Goal: Information Seeking & Learning: Check status

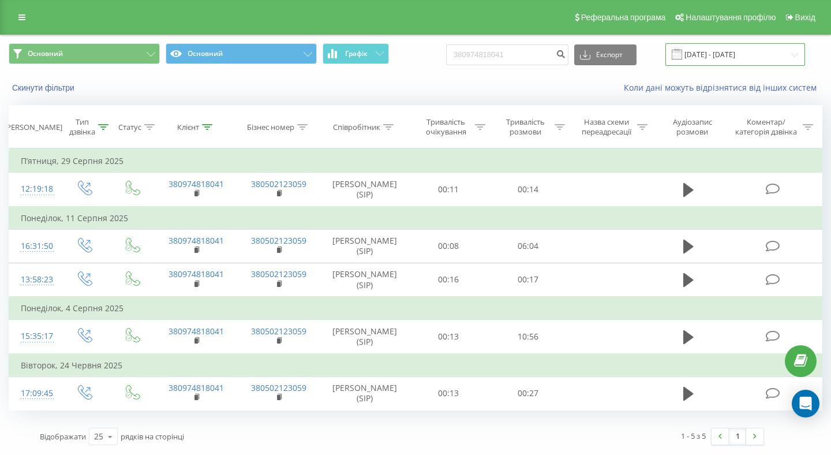
click at [700, 52] on input "[DATE] - [DATE]" at bounding box center [736, 54] width 140 height 23
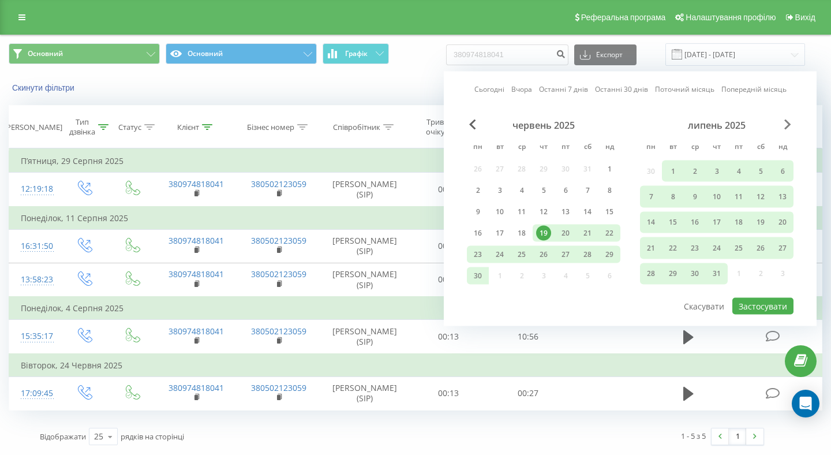
click at [782, 120] on div "липень 2025" at bounding box center [717, 126] width 154 height 12
click at [788, 123] on span "Next Month" at bounding box center [788, 125] width 7 height 10
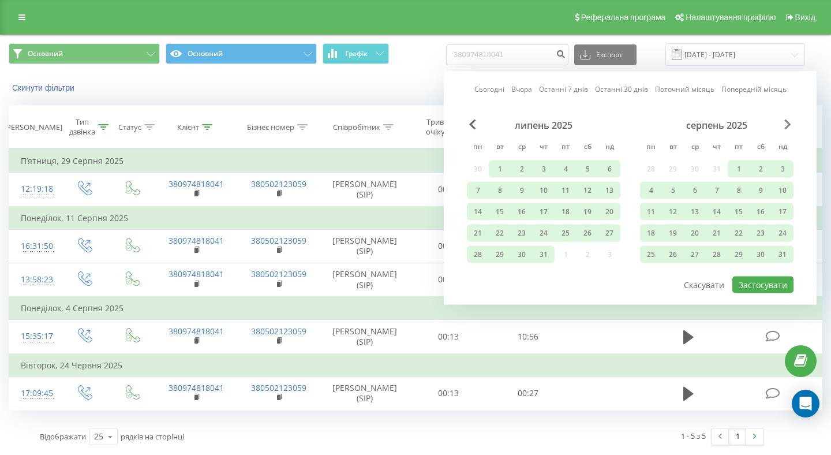
click at [786, 127] on span "Next Month" at bounding box center [788, 125] width 7 height 10
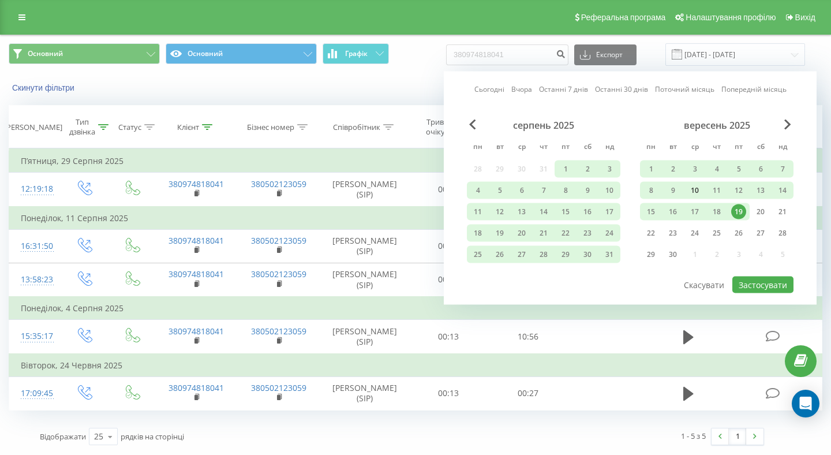
click at [705, 185] on div "10" at bounding box center [695, 190] width 22 height 17
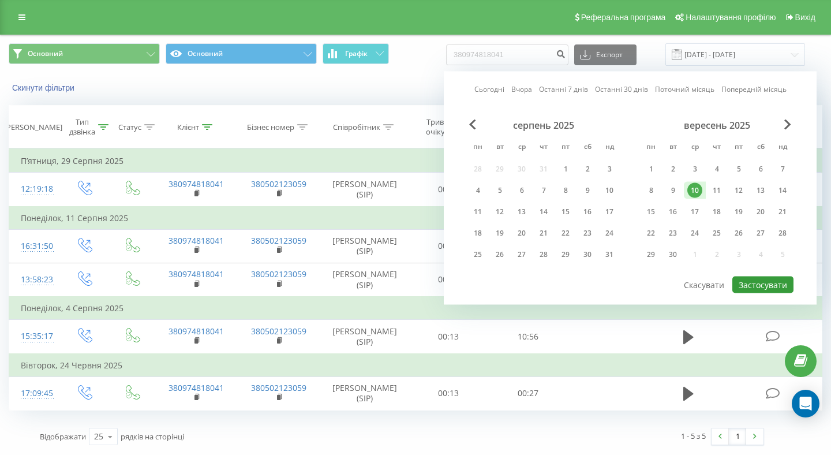
click at [768, 286] on button "Застосувати" at bounding box center [763, 285] width 61 height 17
type input "10.09.2025 - 10.09.2025"
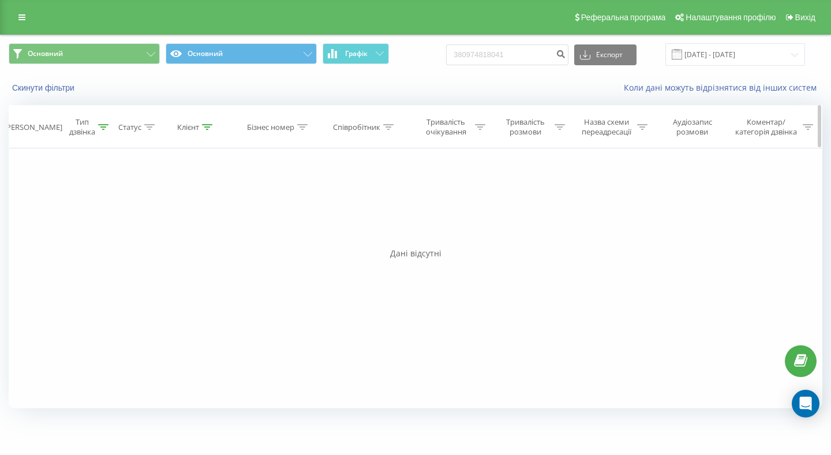
click at [211, 123] on div at bounding box center [207, 127] width 10 height 10
drag, startPoint x: 242, startPoint y: 207, endPoint x: 251, endPoint y: 185, distance: 23.6
click at [241, 208] on input "380974818041" at bounding box center [196, 210] width 102 height 20
click at [249, 158] on icon at bounding box center [252, 157] width 6 height 6
click at [207, 133] on th "Клієнт" at bounding box center [196, 127] width 83 height 43
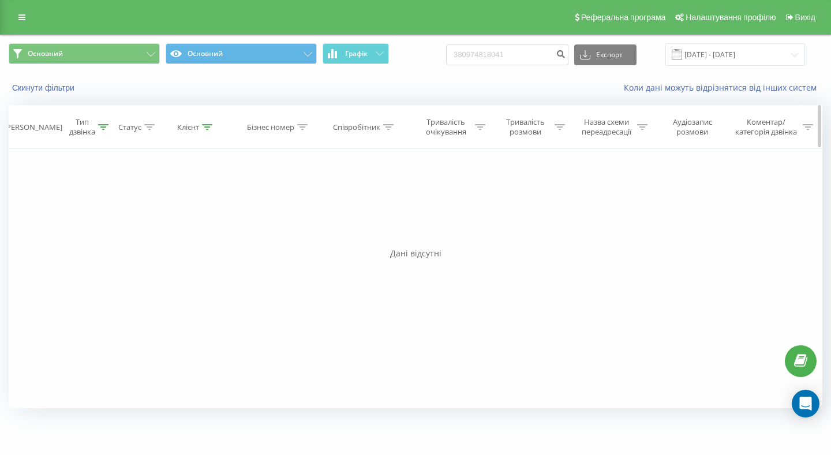
click at [206, 129] on icon at bounding box center [207, 127] width 10 height 6
drag, startPoint x: 208, startPoint y: 206, endPoint x: 208, endPoint y: 215, distance: 9.3
click at [208, 215] on input "380974818041" at bounding box center [196, 210] width 102 height 20
click at [229, 236] on span "OK" at bounding box center [221, 232] width 32 height 18
click at [213, 128] on div "Клієнт" at bounding box center [196, 127] width 83 height 10
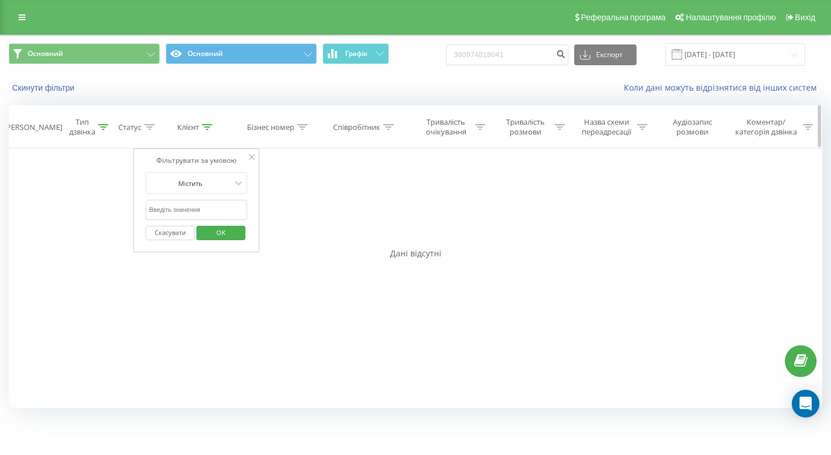
click at [207, 127] on icon at bounding box center [207, 127] width 10 height 6
click at [228, 182] on div at bounding box center [190, 183] width 82 height 11
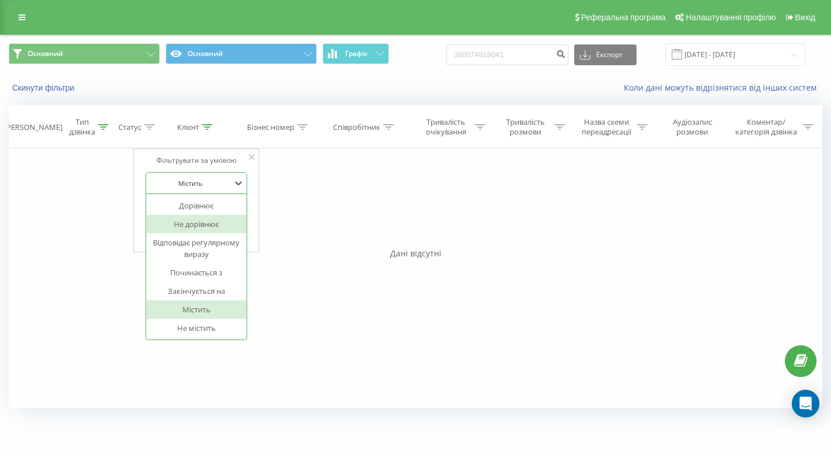
click at [204, 218] on div "Не дорівнює" at bounding box center [196, 224] width 100 height 18
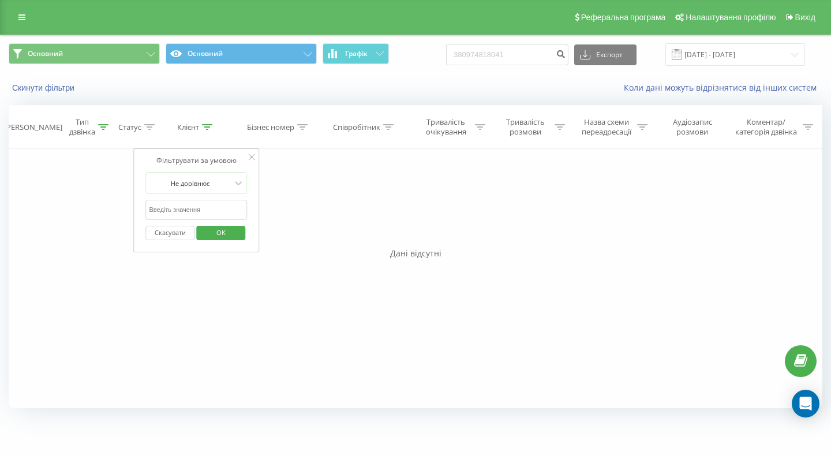
click at [215, 229] on span "OK" at bounding box center [221, 232] width 32 height 18
drag, startPoint x: 537, startPoint y: 48, endPoint x: 545, endPoint y: 55, distance: 10.6
click at [545, 55] on input "380974818041" at bounding box center [507, 54] width 122 height 21
click at [566, 50] on icon "submit" at bounding box center [561, 52] width 10 height 7
click at [566, 52] on icon "submit" at bounding box center [561, 52] width 10 height 7
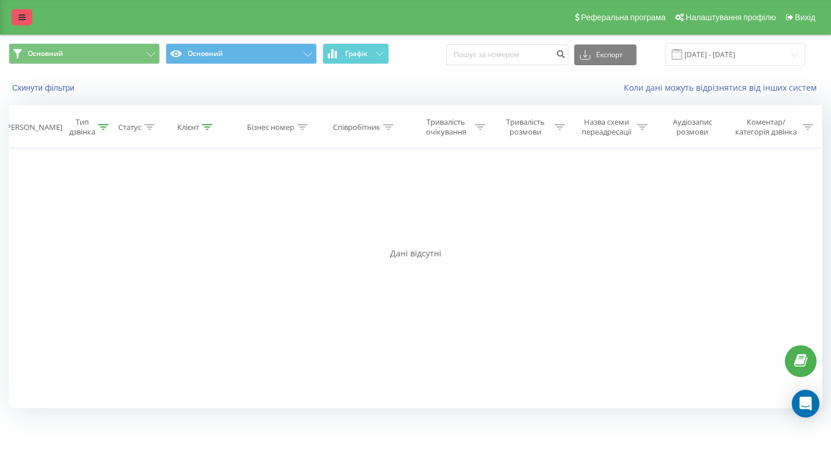
click at [23, 13] on link at bounding box center [22, 17] width 21 height 16
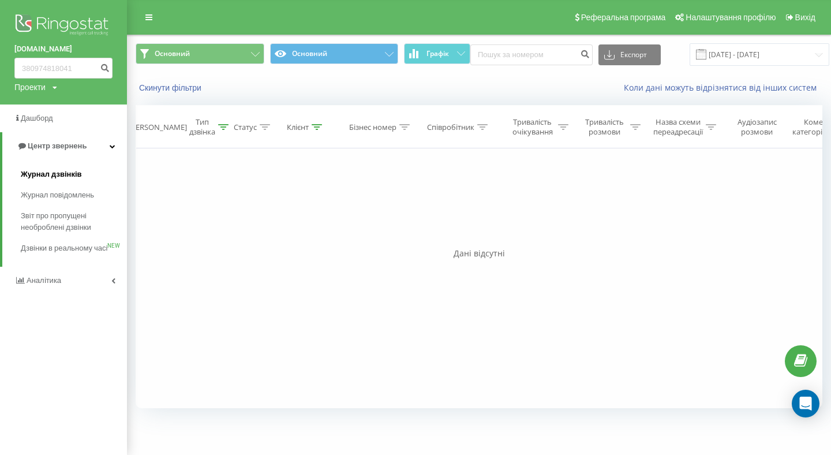
click at [54, 168] on link "Журнал дзвінків" at bounding box center [74, 174] width 106 height 21
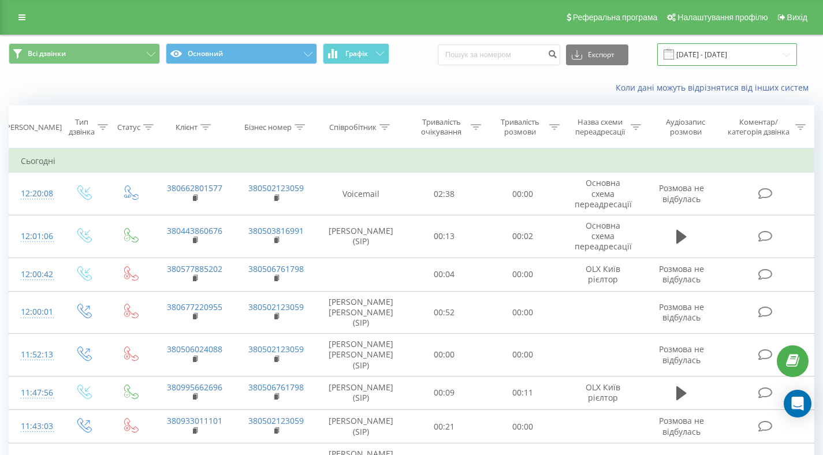
click at [688, 55] on input "22.08.2025 - 22.09.2025" at bounding box center [727, 54] width 140 height 23
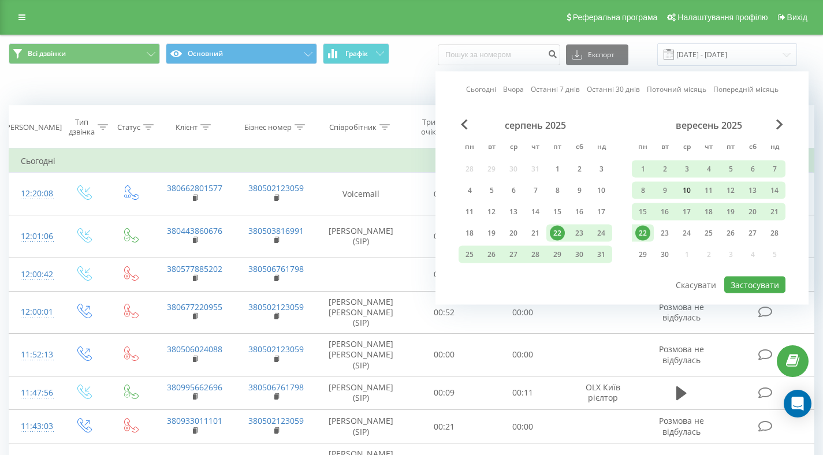
click at [682, 191] on div "10" at bounding box center [686, 190] width 15 height 15
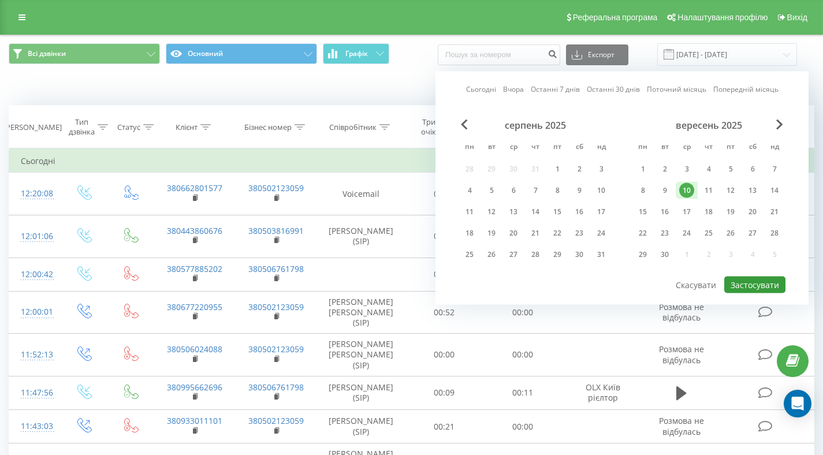
click at [760, 280] on button "Застосувати" at bounding box center [754, 285] width 61 height 17
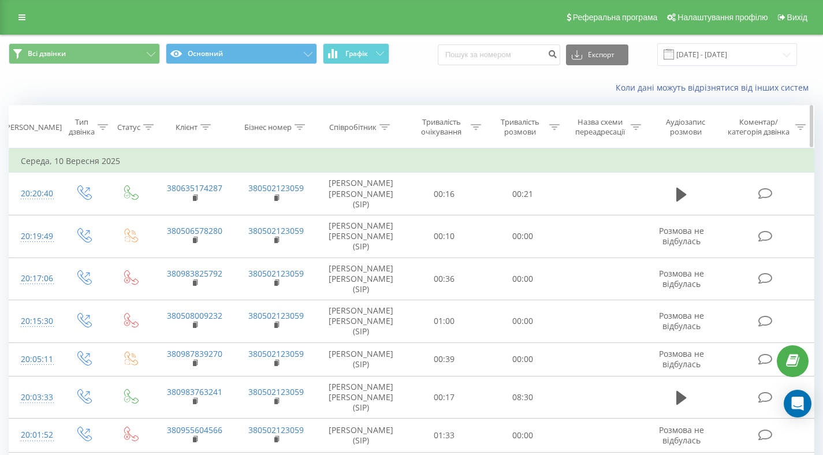
click at [105, 129] on icon at bounding box center [103, 127] width 10 height 6
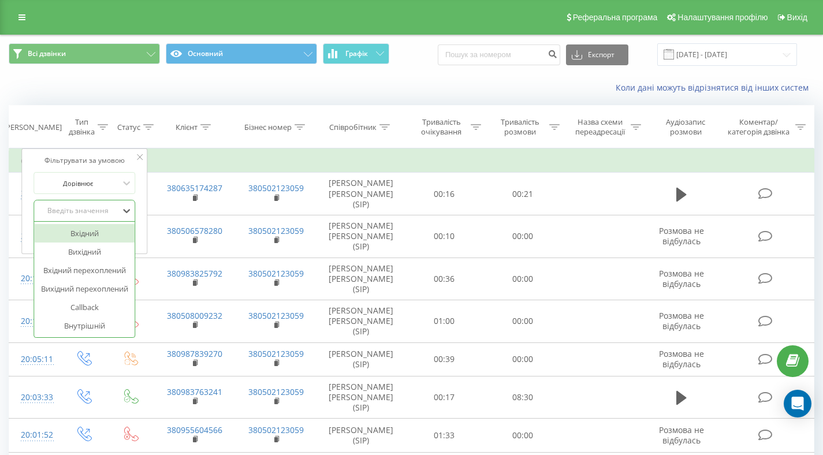
click at [76, 215] on div "Введіть значення" at bounding box center [78, 210] width 82 height 9
click at [88, 235] on div "Вхідний" at bounding box center [84, 233] width 100 height 18
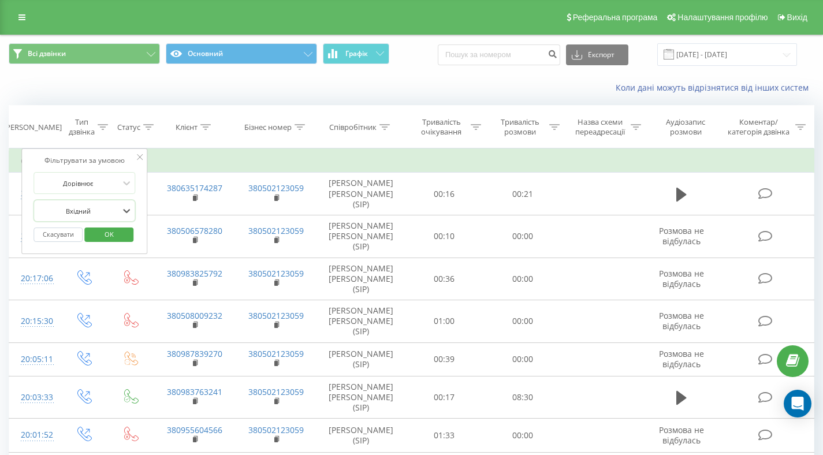
click at [106, 229] on span "OK" at bounding box center [109, 234] width 32 height 18
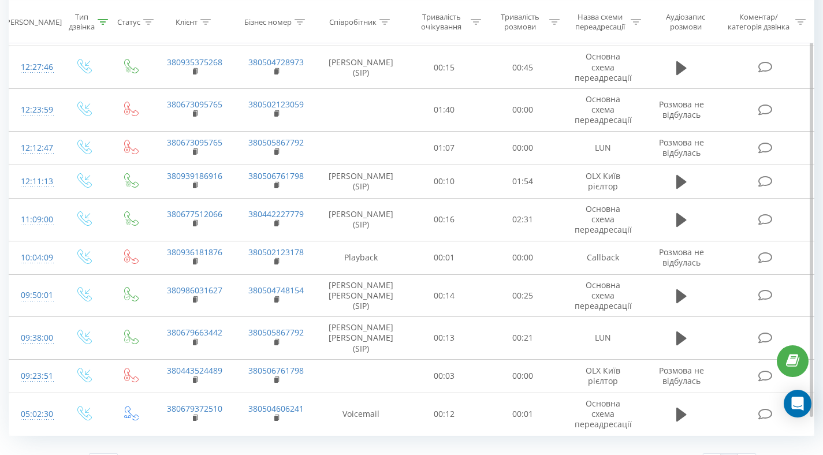
scroll to position [573, 0]
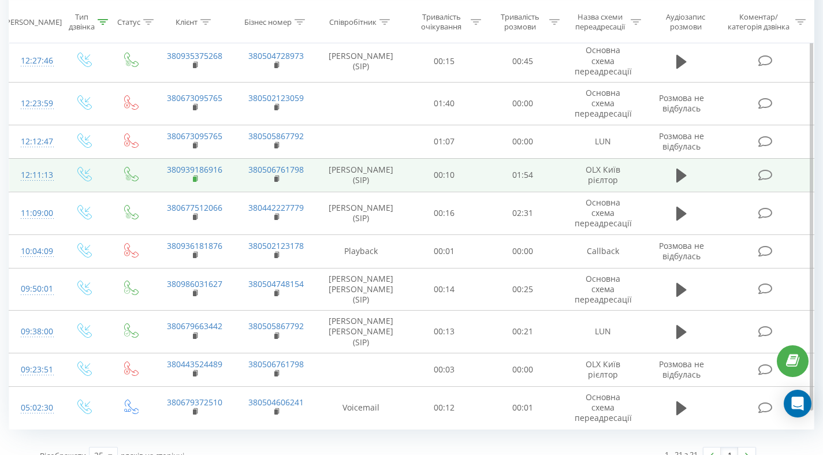
click at [195, 177] on rect at bounding box center [194, 179] width 3 height 5
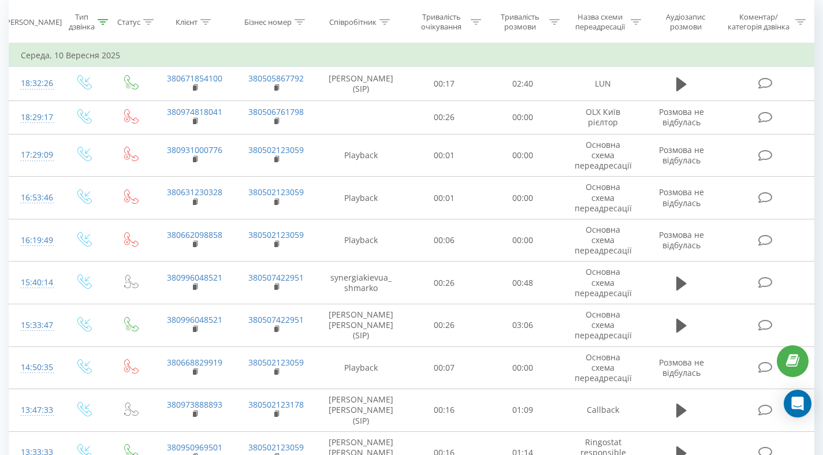
scroll to position [101, 0]
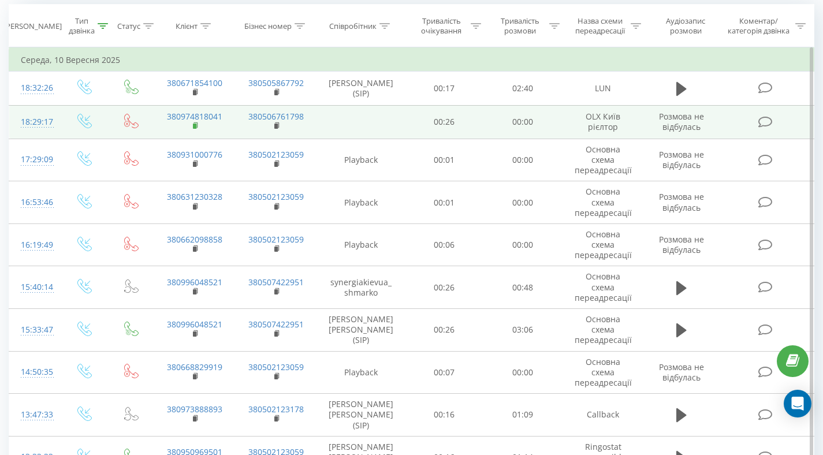
click at [195, 129] on icon at bounding box center [196, 126] width 6 height 8
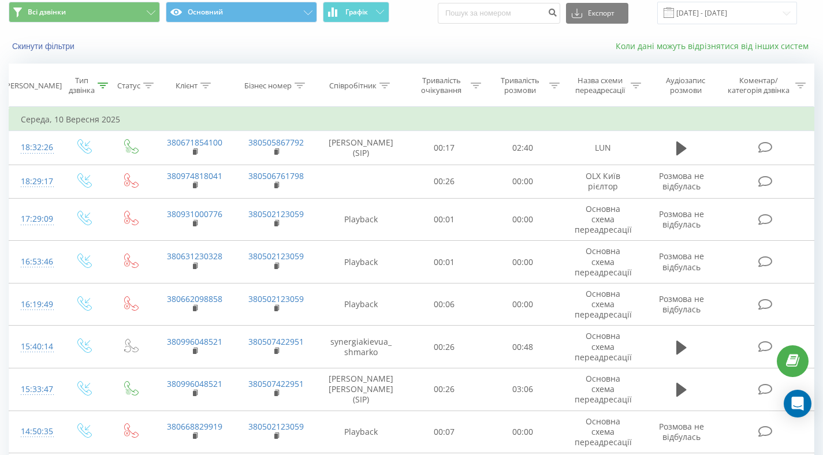
scroll to position [0, 0]
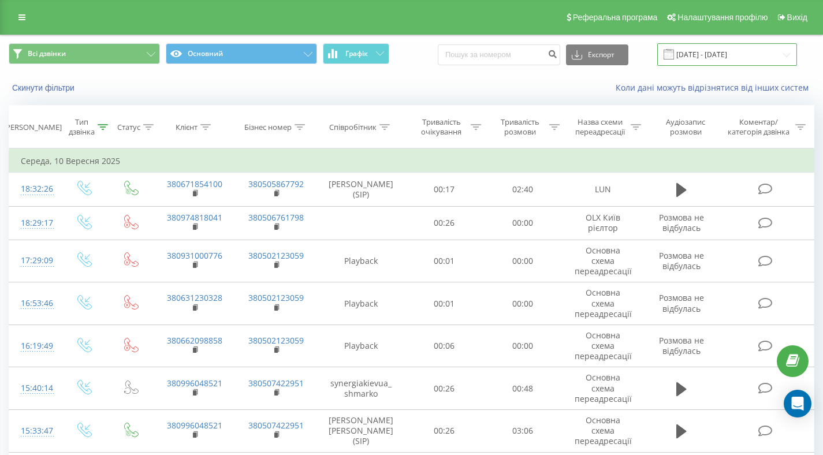
click at [687, 55] on input "10.09.2025 - 10.09.2025" at bounding box center [727, 54] width 140 height 23
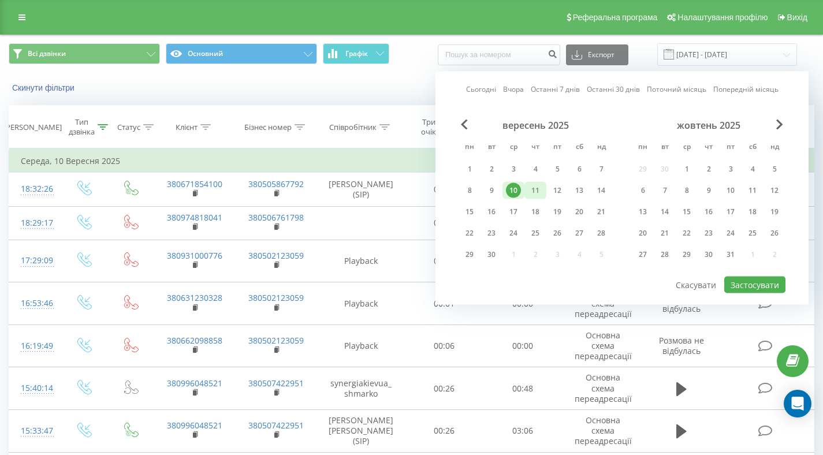
click at [531, 195] on div "11" at bounding box center [535, 190] width 15 height 15
click at [729, 283] on button "Застосувати" at bounding box center [754, 285] width 61 height 17
type input "11.09.2025 - 11.09.2025"
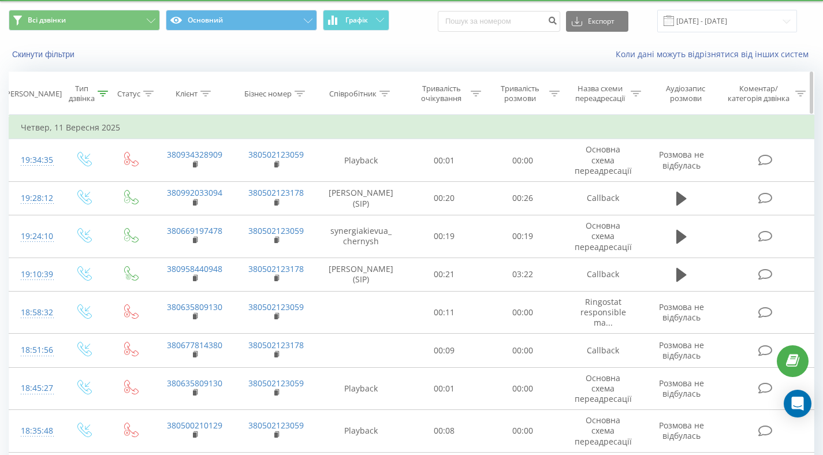
scroll to position [28, 0]
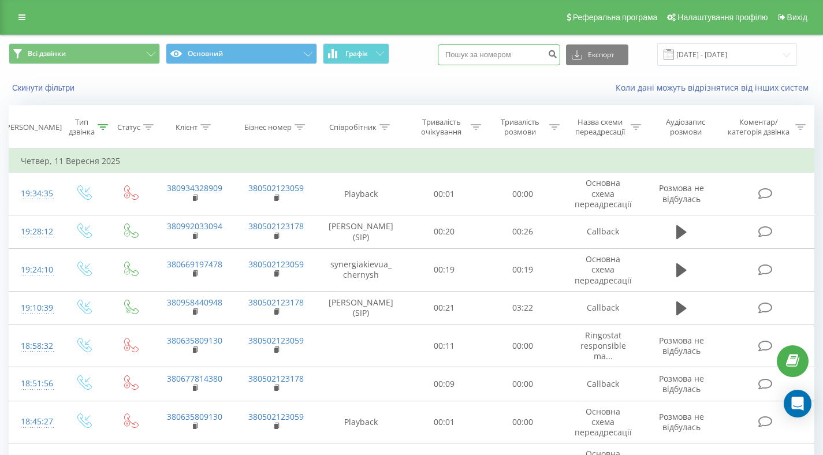
click at [498, 61] on input at bounding box center [499, 54] width 122 height 21
paste input "380666038470"
type input "380666038470"
click at [557, 51] on icon "submit" at bounding box center [552, 52] width 10 height 7
click at [738, 56] on input "[DATE] - [DATE]" at bounding box center [727, 54] width 140 height 23
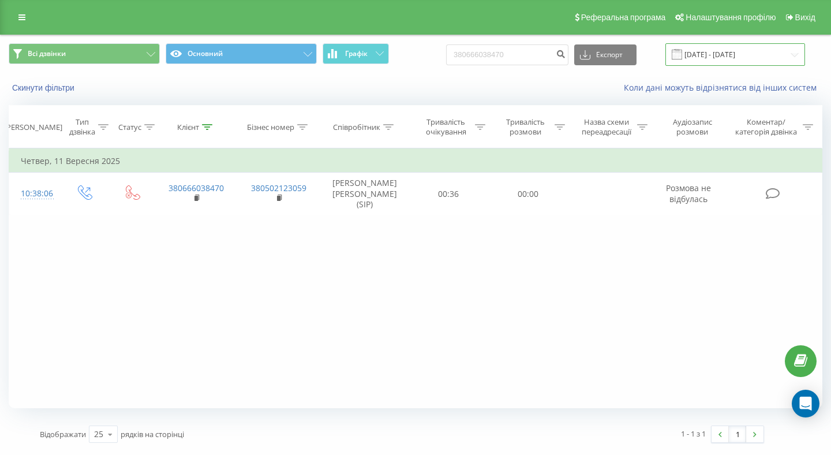
click at [710, 58] on input "22.06.2025 - 22.09.2025" at bounding box center [736, 54] width 140 height 23
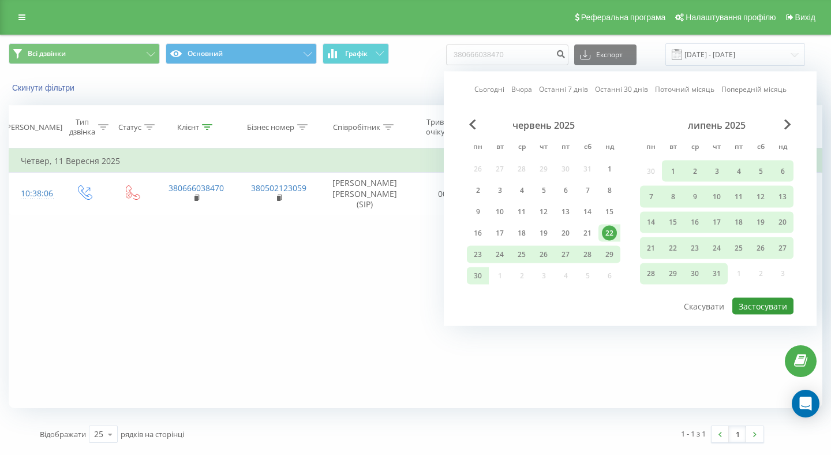
click at [755, 304] on button "Застосувати" at bounding box center [763, 306] width 61 height 17
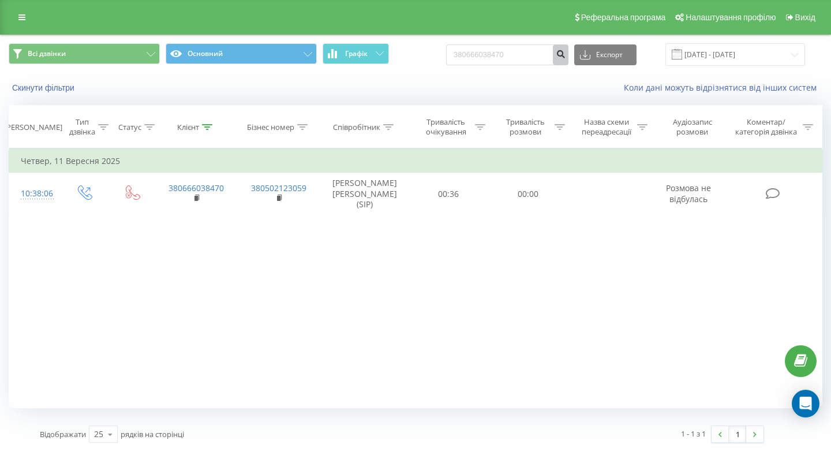
click at [566, 49] on icon "submit" at bounding box center [561, 52] width 10 height 7
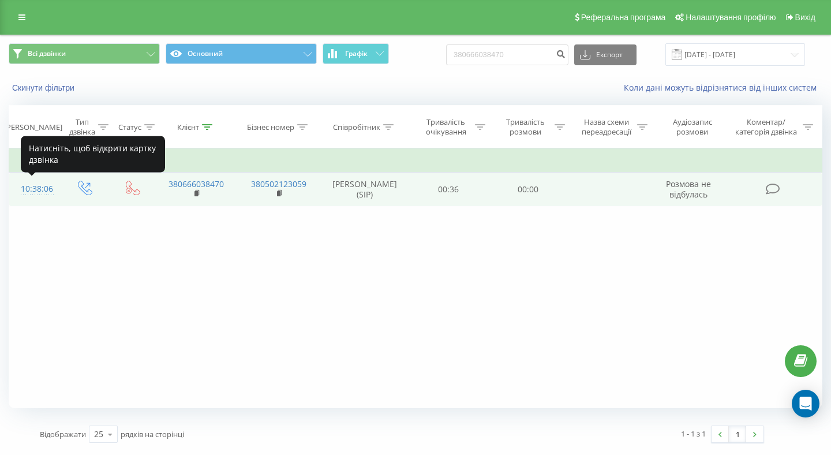
click at [38, 189] on div "10:38:06" at bounding box center [35, 189] width 28 height 23
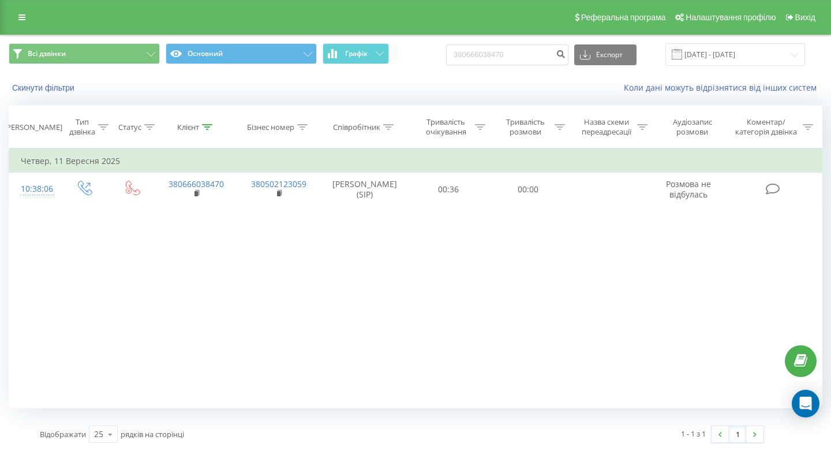
click at [9, 17] on div "Реферальна програма Налаштування профілю Вихід" at bounding box center [415, 17] width 831 height 35
click at [24, 21] on icon at bounding box center [21, 17] width 7 height 8
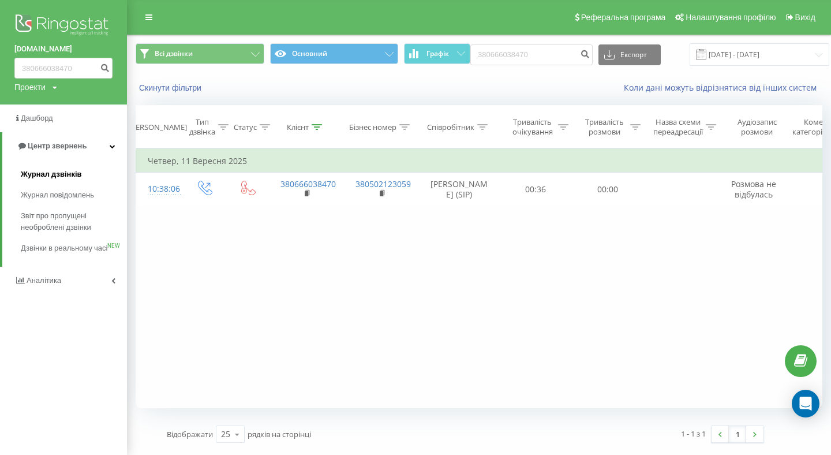
click at [50, 173] on span "Журнал дзвінків" at bounding box center [51, 175] width 61 height 12
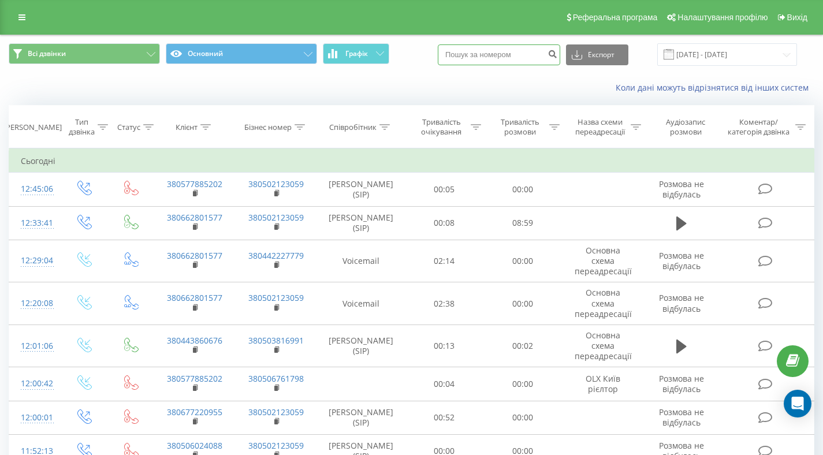
click at [501, 58] on input at bounding box center [499, 54] width 122 height 21
paste input "380666038470"
type input "380666038470"
click at [557, 54] on icon "submit" at bounding box center [552, 52] width 10 height 7
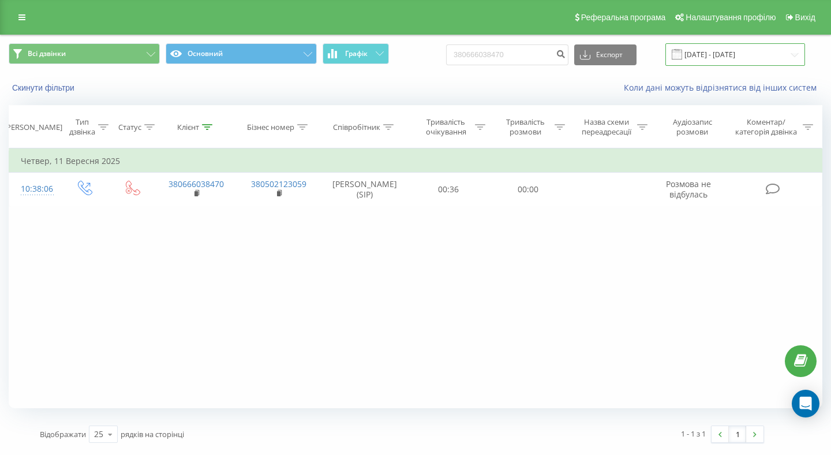
click at [712, 57] on input "22.06.2025 - 22.09.2025" at bounding box center [736, 54] width 140 height 23
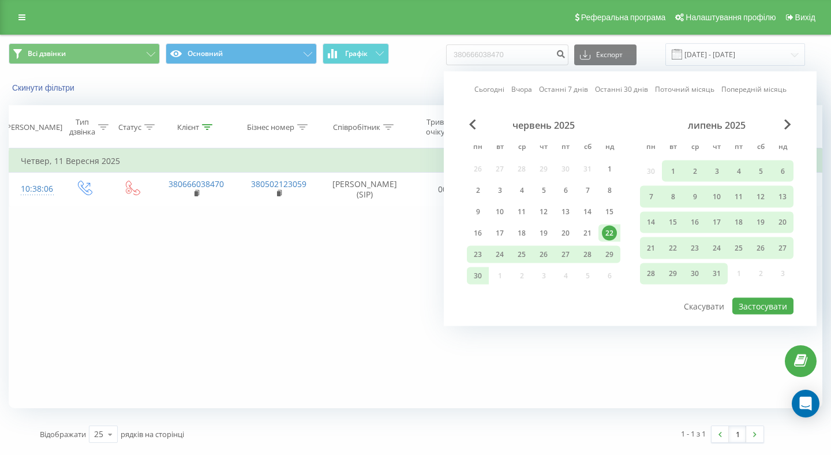
click at [783, 127] on div "липень 2025" at bounding box center [717, 126] width 154 height 12
click at [794, 121] on div "Сьогодні Вчора Останні 7 днів Останні 30 днів Поточний місяць Попередній місяць…" at bounding box center [630, 199] width 373 height 255
click at [788, 125] on span "Next Month" at bounding box center [788, 125] width 7 height 10
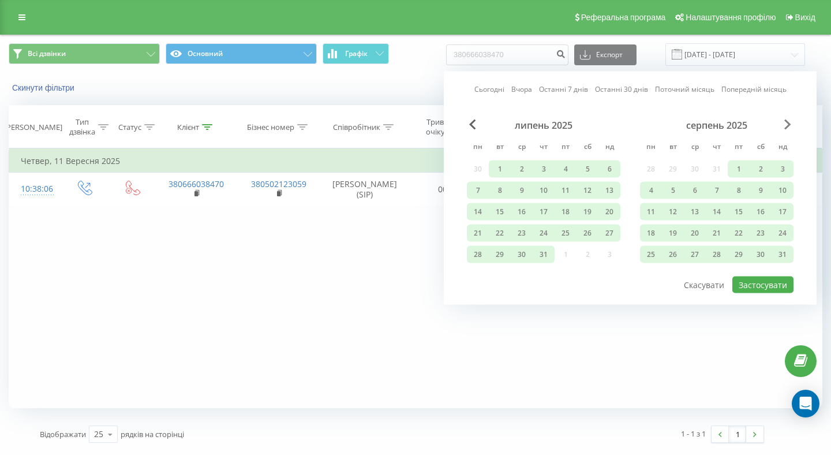
click at [787, 125] on span "Next Month" at bounding box center [788, 125] width 7 height 10
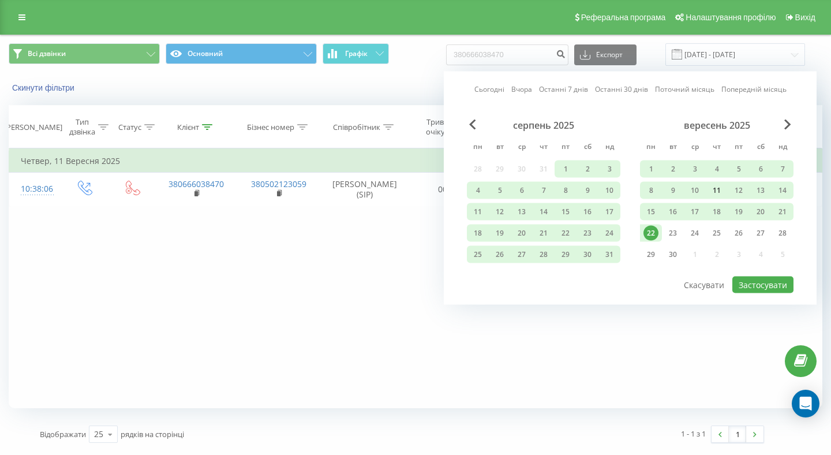
click at [722, 191] on div "11" at bounding box center [717, 190] width 15 height 15
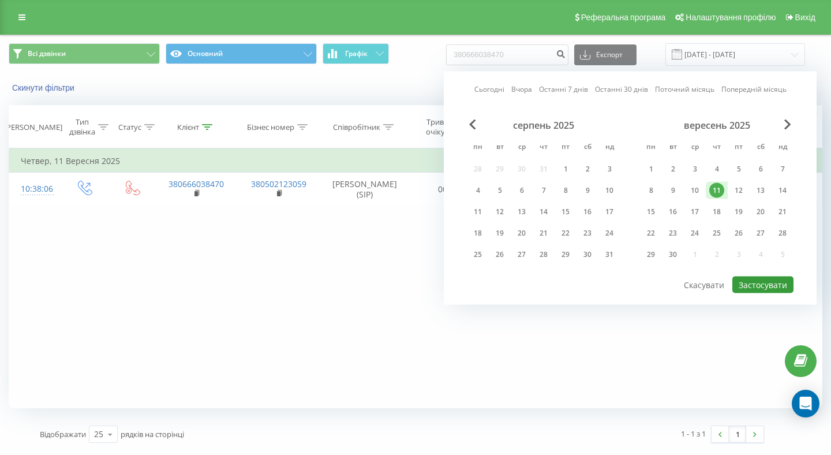
click at [748, 279] on button "Застосувати" at bounding box center [763, 285] width 61 height 17
type input "[DATE] - [DATE]"
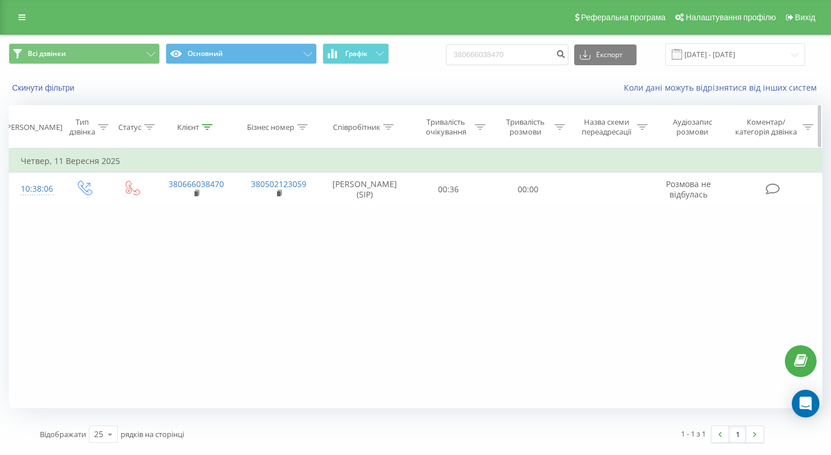
click at [205, 128] on icon at bounding box center [207, 127] width 10 height 6
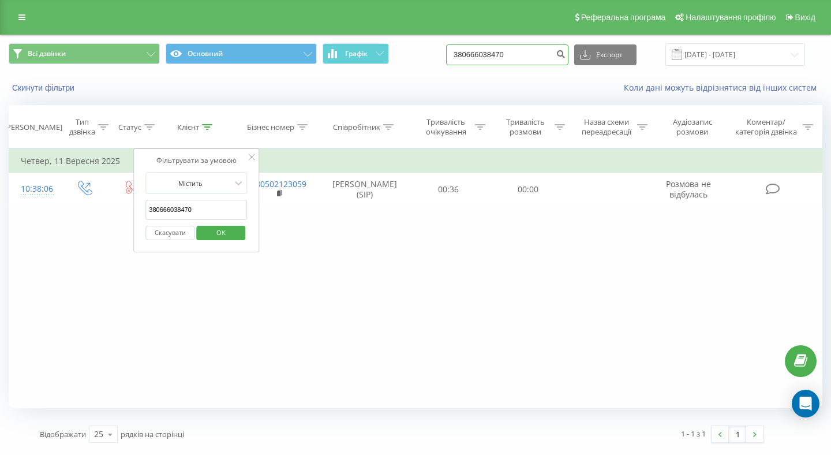
drag, startPoint x: 547, startPoint y: 54, endPoint x: 449, endPoint y: 47, distance: 98.4
click at [449, 47] on div "Всі дзвінки Основний Графік 380666038470 Експорт .csv .xls .xlsx 11.09.2025 - 1…" at bounding box center [416, 54] width 814 height 23
click at [566, 55] on icon "submit" at bounding box center [561, 52] width 10 height 7
click at [251, 156] on icon at bounding box center [252, 157] width 6 height 6
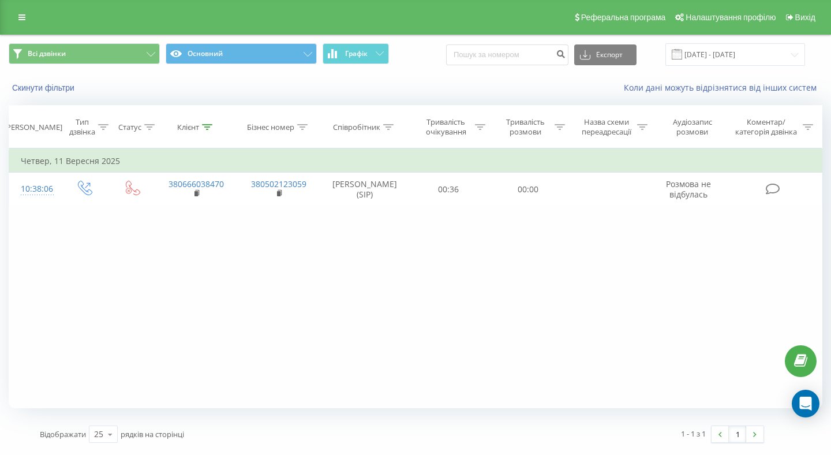
drag, startPoint x: 19, startPoint y: 17, endPoint x: 27, endPoint y: 31, distance: 16.5
click at [18, 17] on icon at bounding box center [21, 17] width 7 height 8
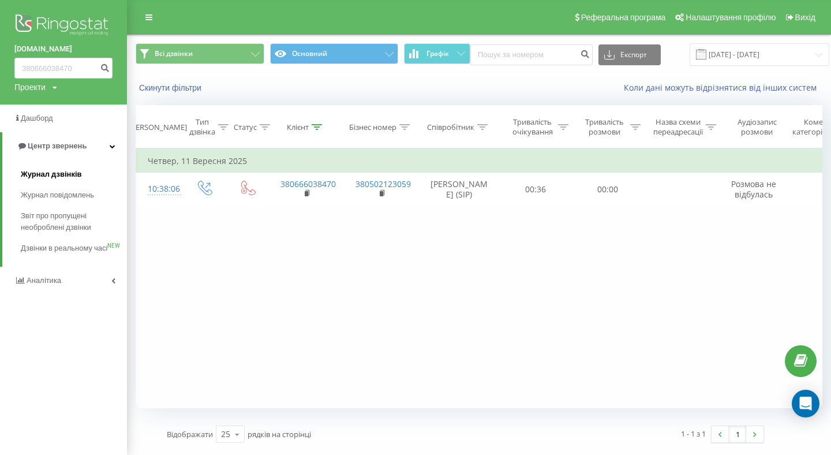
click at [53, 168] on link "Журнал дзвінків" at bounding box center [74, 174] width 106 height 21
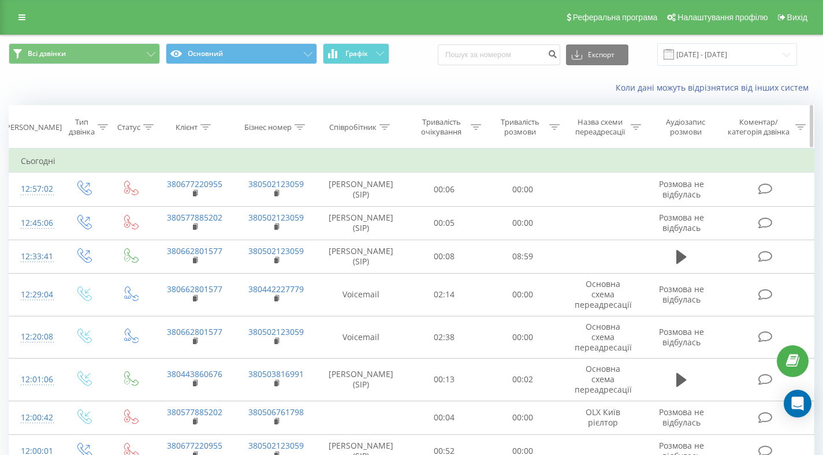
click at [109, 128] on div "Тип дзвінка" at bounding box center [84, 127] width 50 height 20
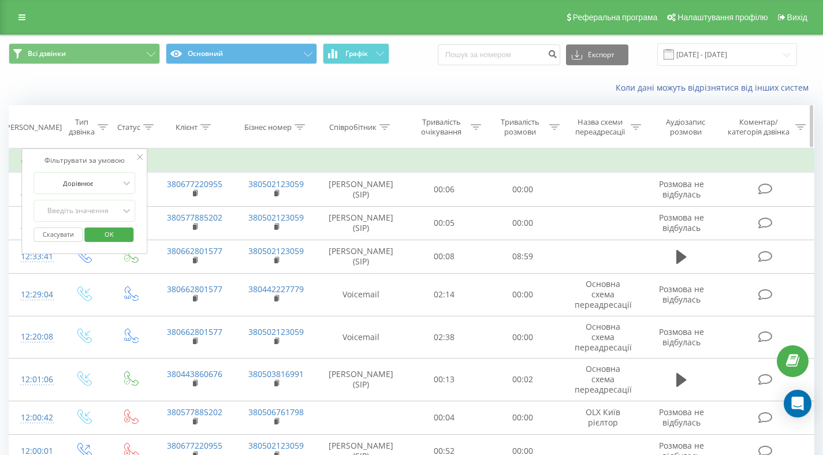
click at [102, 126] on icon at bounding box center [103, 127] width 10 height 6
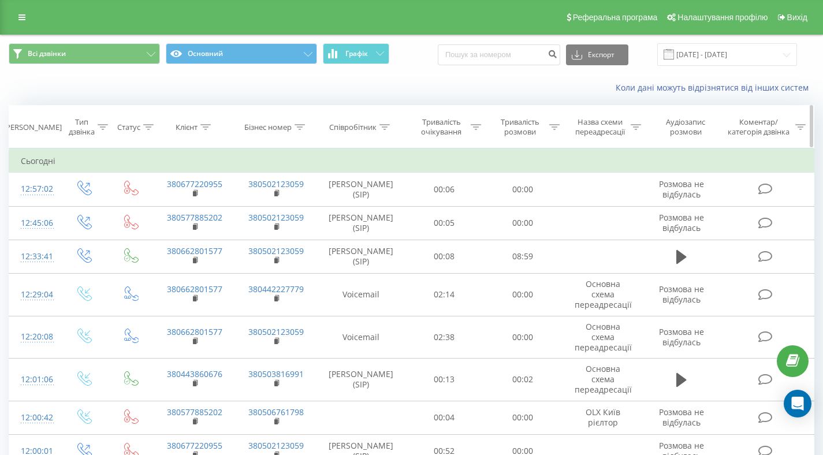
click at [102, 126] on icon at bounding box center [103, 127] width 10 height 6
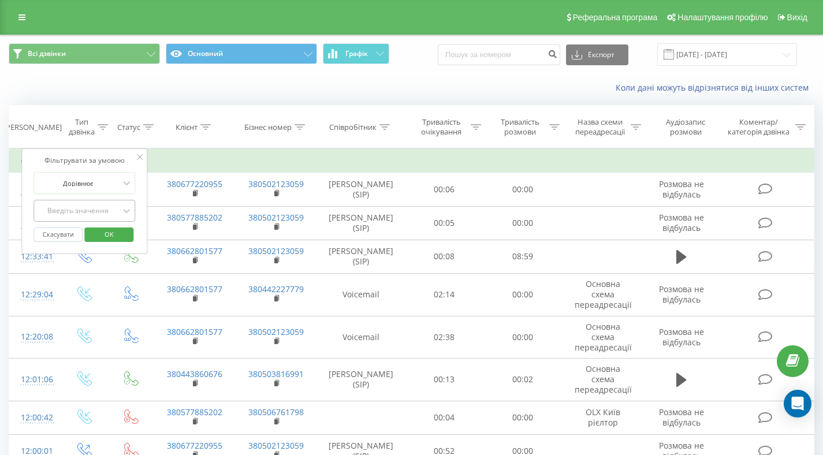
click at [95, 206] on div "Введіть значення" at bounding box center [78, 210] width 82 height 9
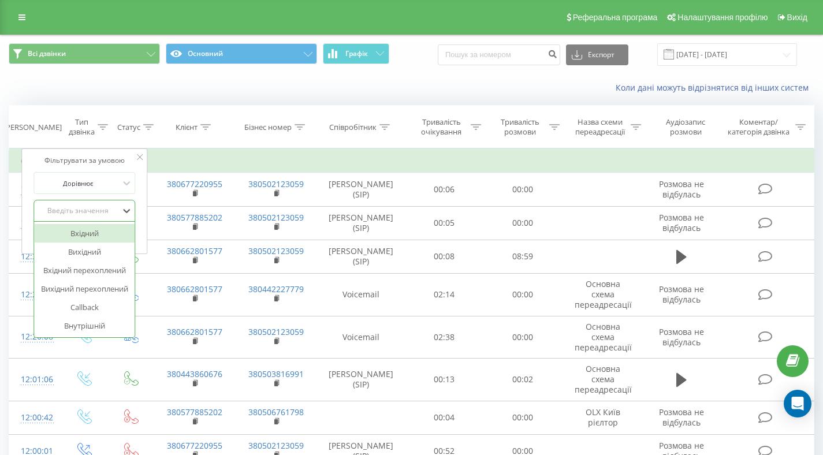
click at [79, 237] on div "Вхідний" at bounding box center [84, 233] width 100 height 18
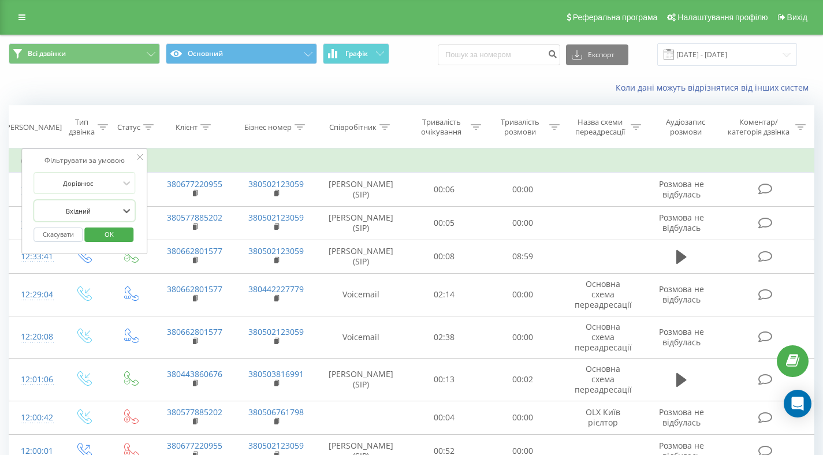
click at [100, 238] on span "OK" at bounding box center [109, 234] width 32 height 18
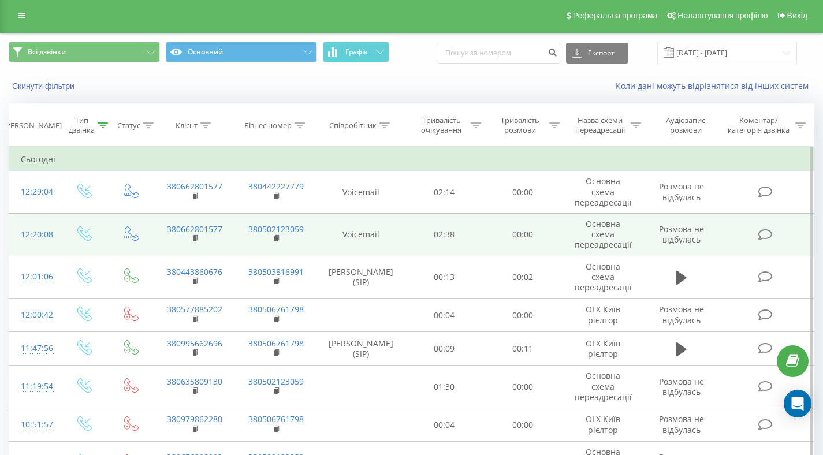
scroll to position [2, 0]
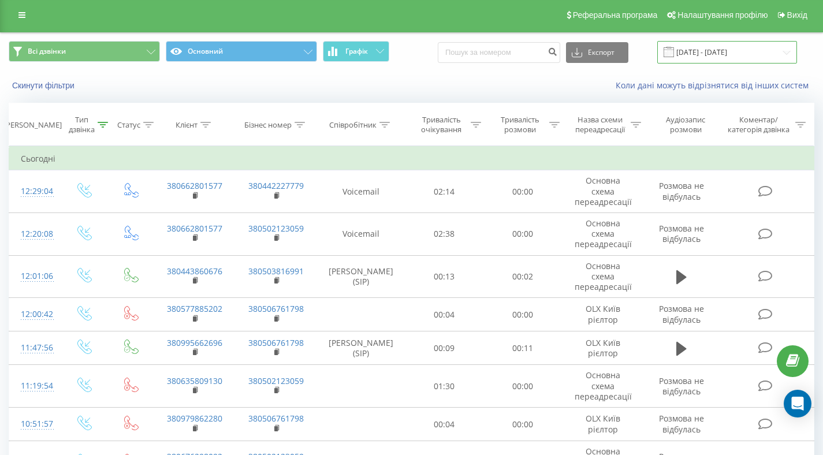
click at [694, 50] on input "[DATE] - [DATE]" at bounding box center [727, 52] width 140 height 23
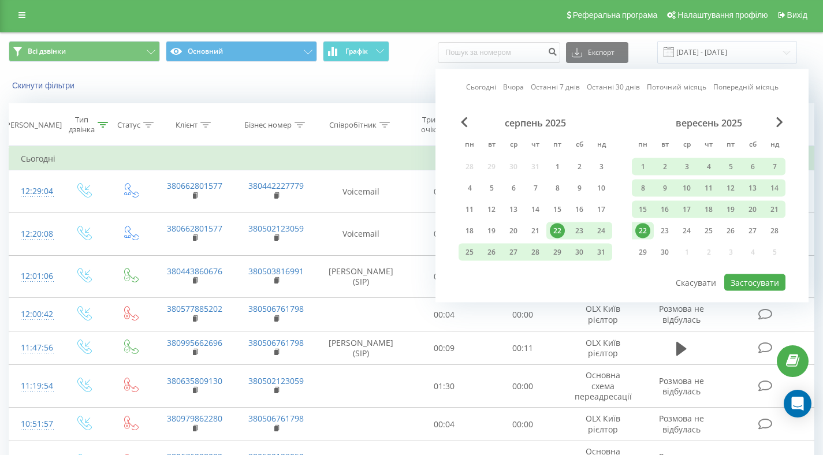
drag, startPoint x: 710, startPoint y: 185, endPoint x: 741, endPoint y: 198, distance: 33.7
click at [709, 185] on div "11" at bounding box center [708, 188] width 15 height 15
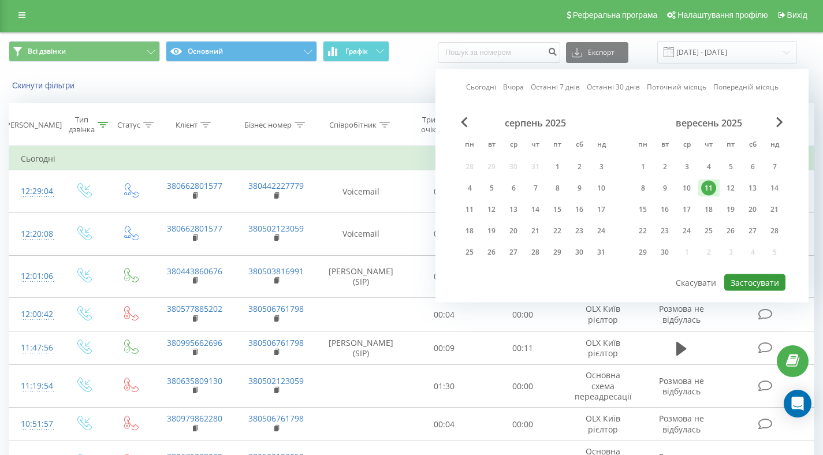
click at [743, 283] on button "Застосувати" at bounding box center [754, 282] width 61 height 17
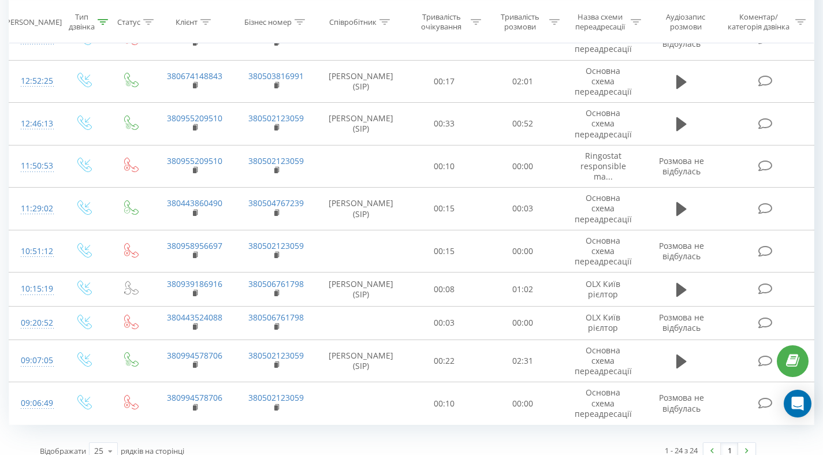
scroll to position [710, 0]
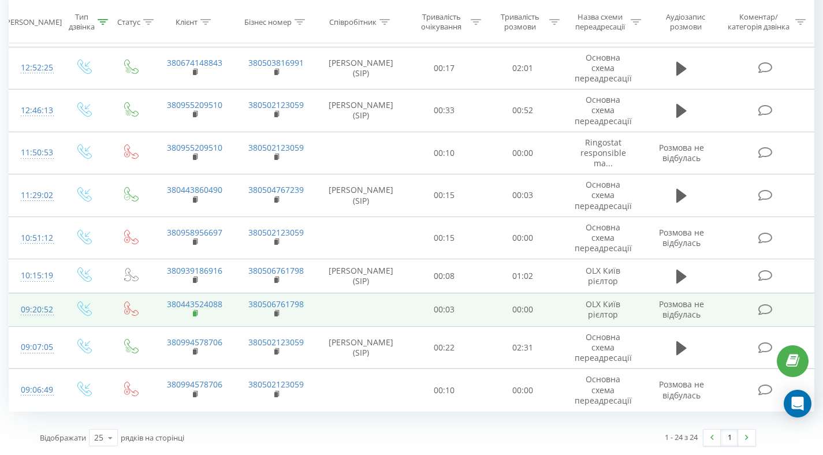
click at [193, 314] on rect at bounding box center [194, 313] width 3 height 5
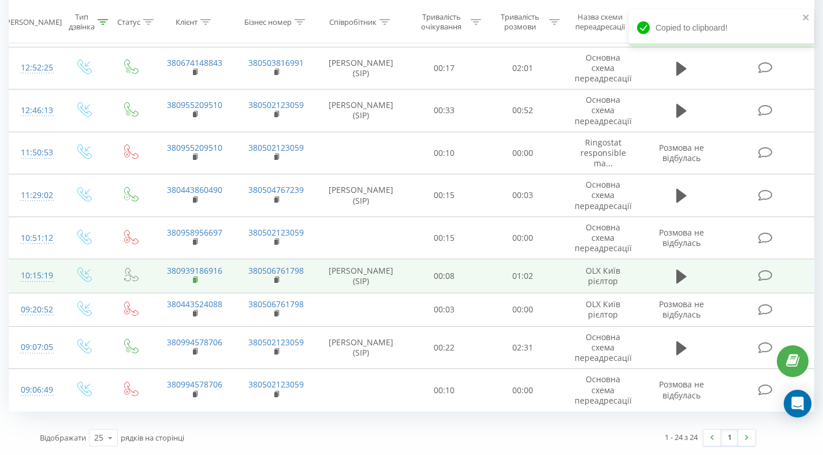
click at [193, 280] on rect at bounding box center [194, 280] width 3 height 5
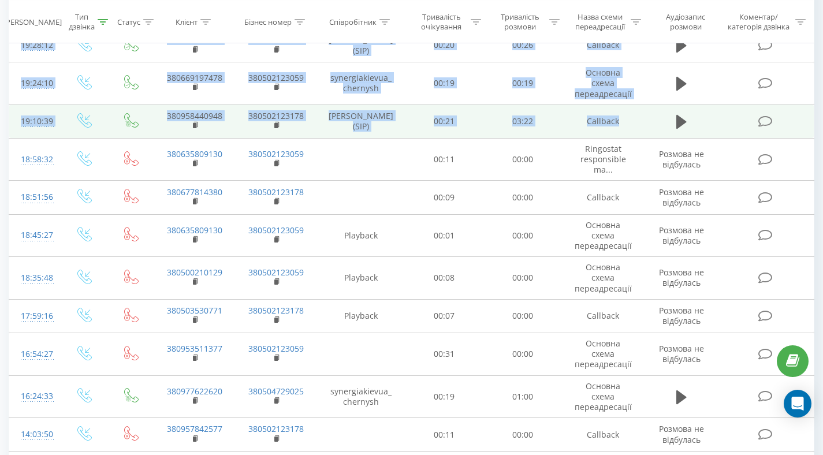
drag, startPoint x: 831, startPoint y: 319, endPoint x: 811, endPoint y: 115, distance: 204.7
click at [811, 115] on html "[DOMAIN_NAME] Проекти [DOMAIN_NAME] Дашборд Центр звернень Журнал дзвінків Журн…" at bounding box center [411, 41] width 823 height 455
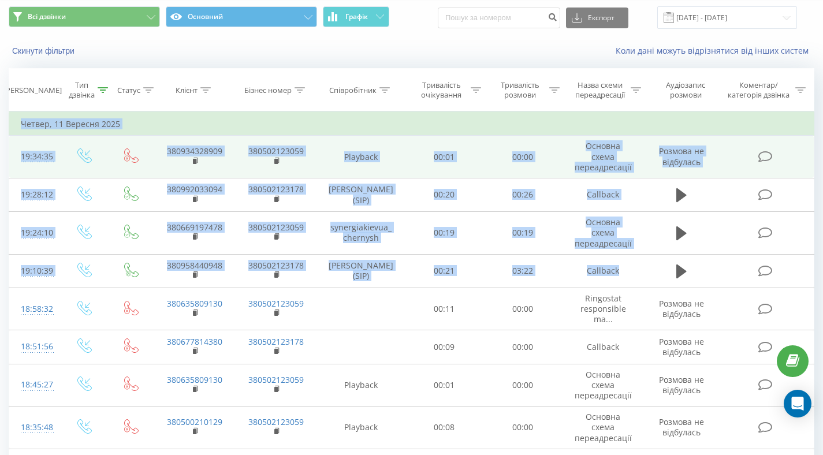
scroll to position [0, 0]
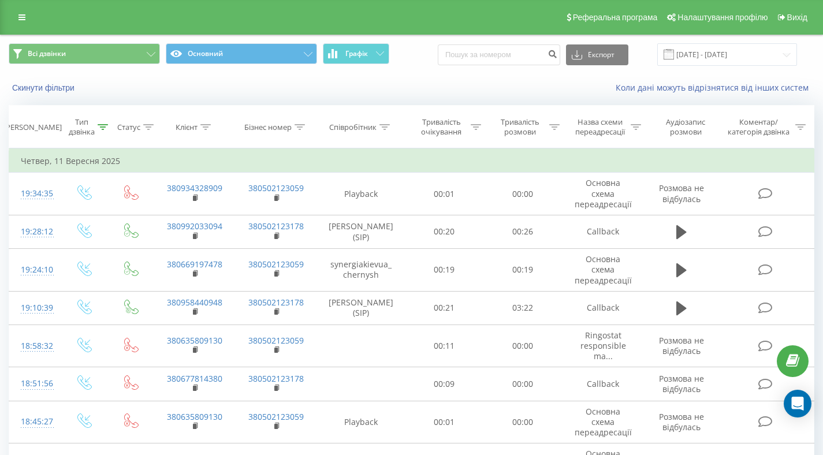
click at [674, 58] on span at bounding box center [668, 54] width 10 height 10
click at [692, 60] on input "[DATE] - [DATE]" at bounding box center [727, 54] width 140 height 23
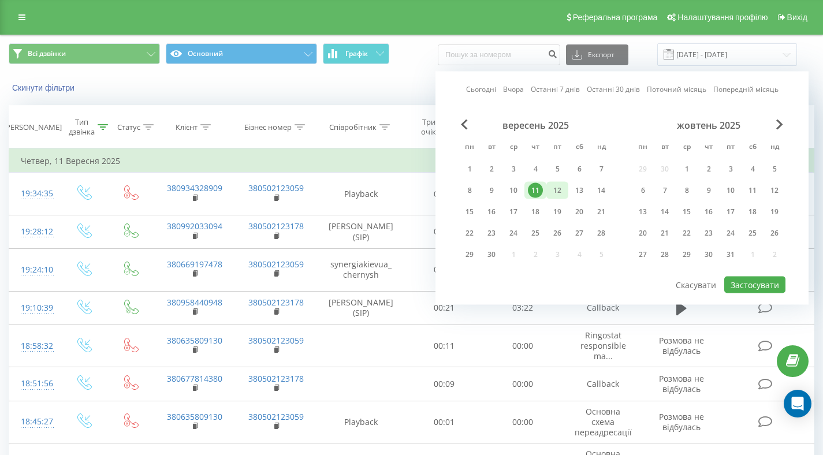
click at [555, 192] on div "12" at bounding box center [557, 190] width 15 height 15
click at [768, 286] on button "Застосувати" at bounding box center [754, 285] width 61 height 17
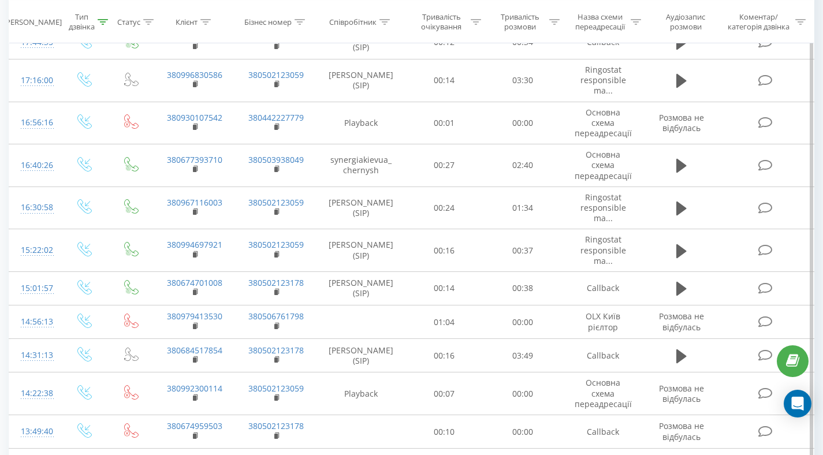
scroll to position [299, 0]
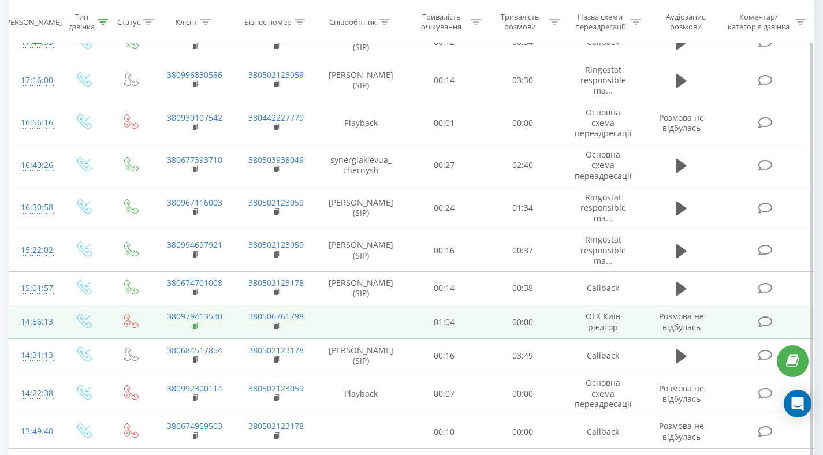
click at [193, 327] on rect at bounding box center [194, 326] width 3 height 5
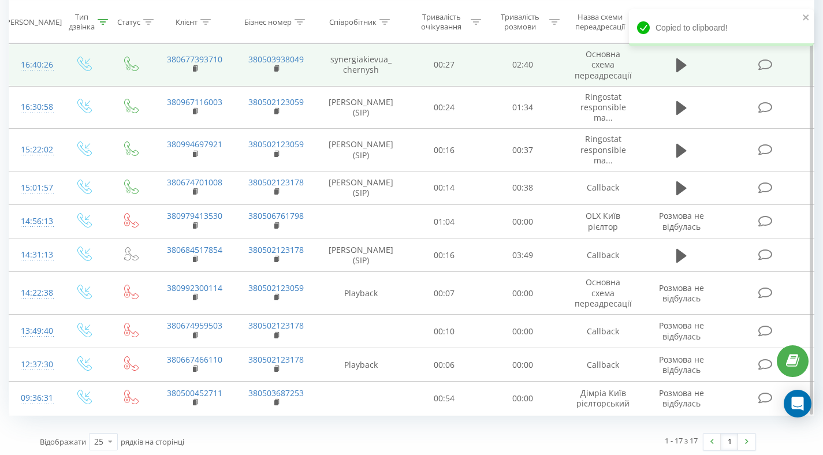
scroll to position [404, 0]
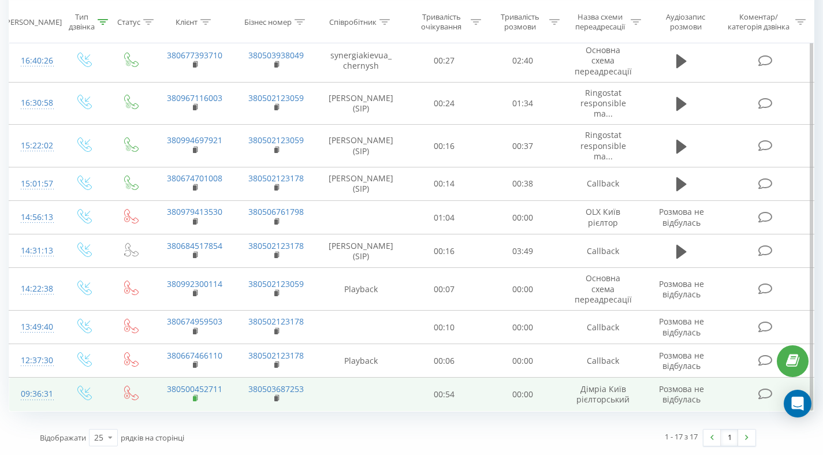
click at [195, 398] on rect at bounding box center [194, 398] width 3 height 5
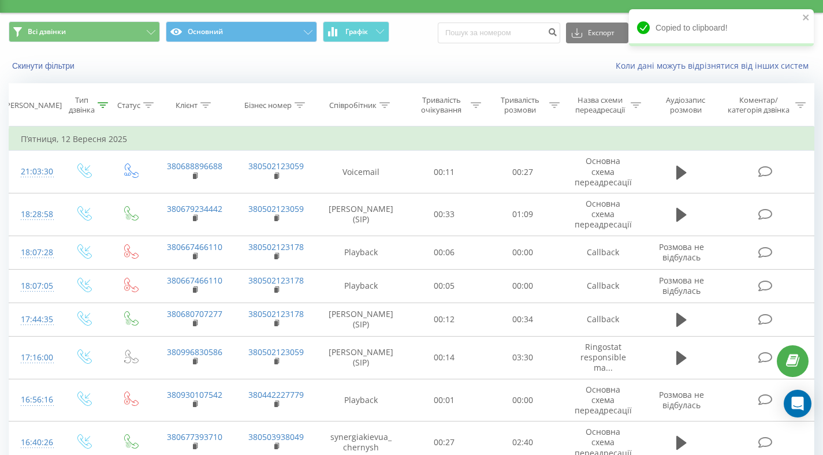
scroll to position [0, 0]
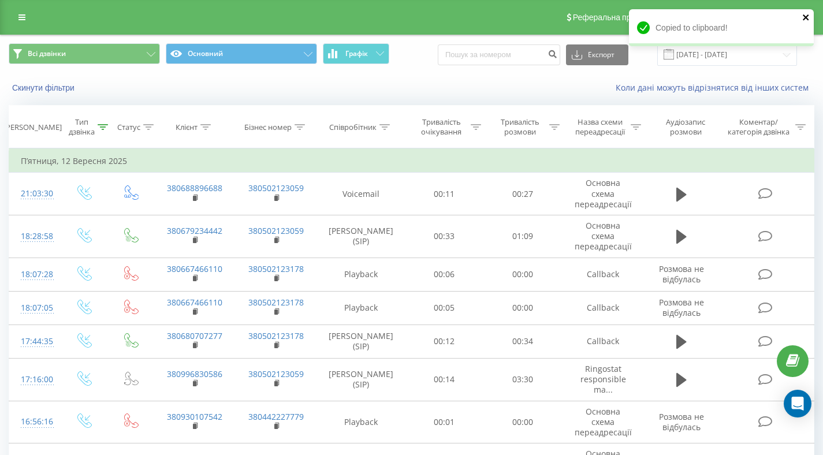
click at [805, 16] on icon "close" at bounding box center [806, 17] width 6 height 6
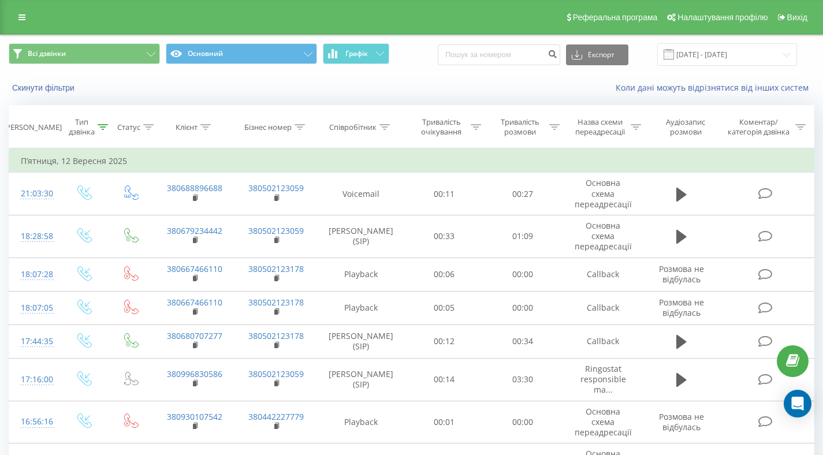
click at [730, 48] on div "Copied to clipboard!" at bounding box center [721, 31] width 185 height 45
click at [729, 51] on input "[DATE] - [DATE]" at bounding box center [727, 54] width 140 height 23
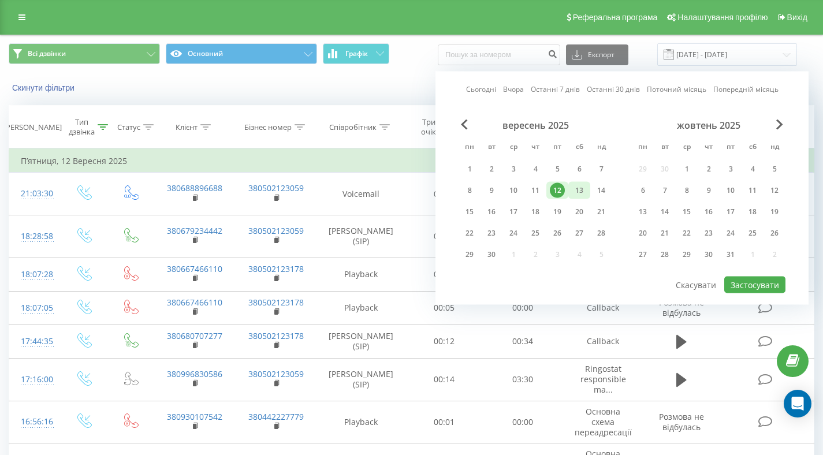
click at [580, 193] on div "13" at bounding box center [579, 190] width 15 height 15
click at [755, 287] on button "Застосувати" at bounding box center [754, 285] width 61 height 17
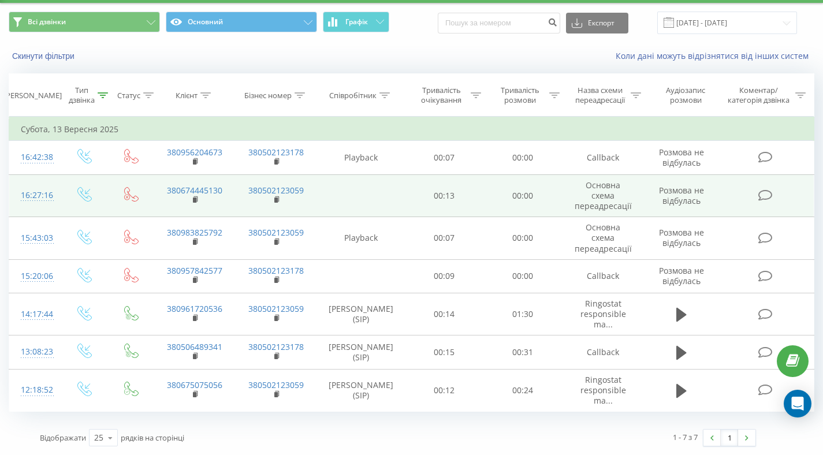
scroll to position [32, 0]
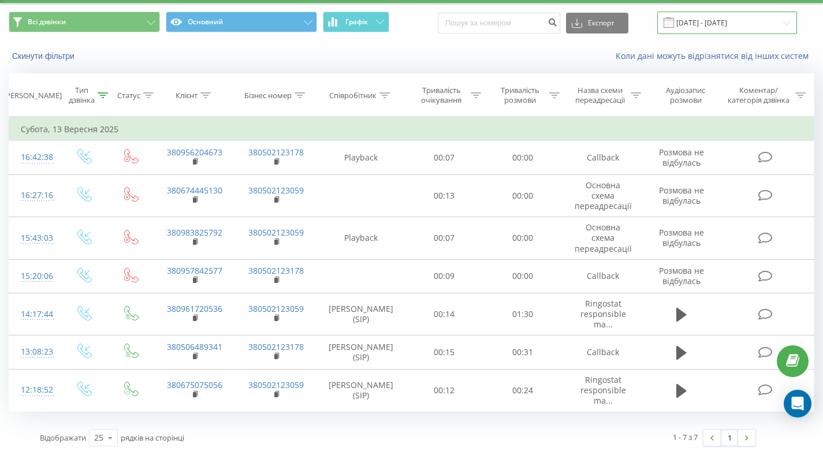
click at [708, 24] on input "[DATE] - [DATE]" at bounding box center [727, 23] width 140 height 23
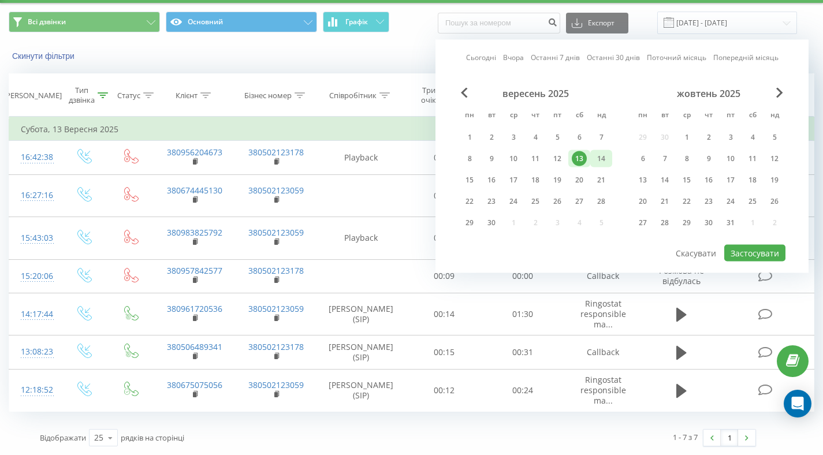
click at [602, 159] on div "14" at bounding box center [601, 158] width 15 height 15
click at [736, 252] on button "Застосувати" at bounding box center [754, 253] width 61 height 17
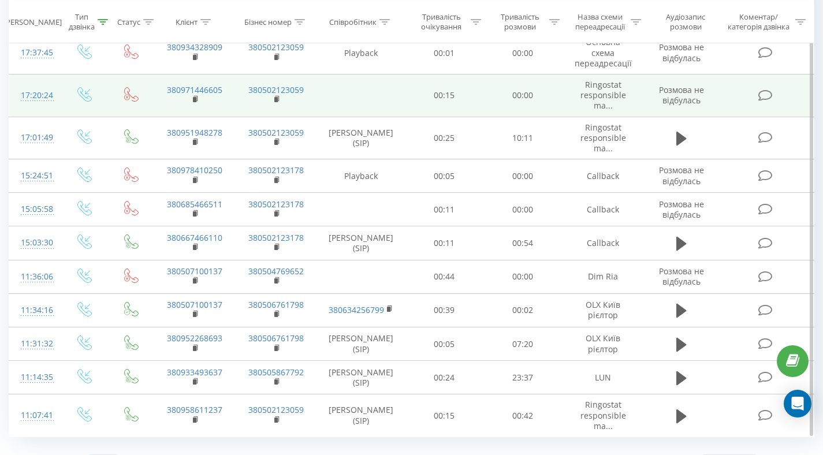
scroll to position [166, 0]
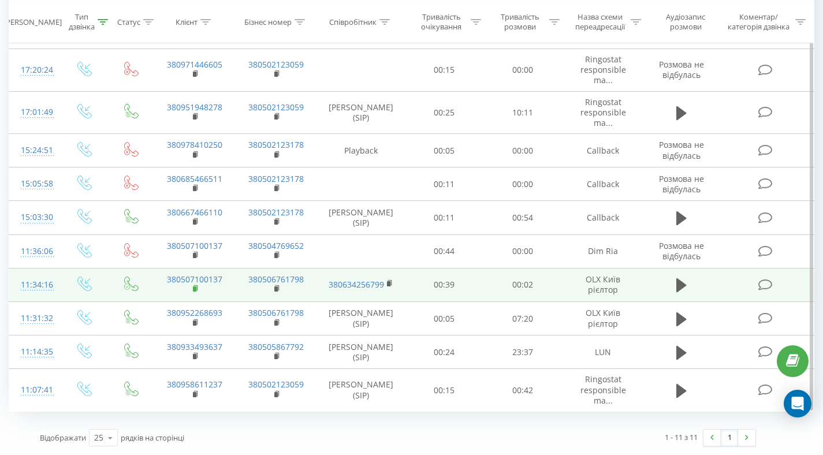
click at [195, 290] on rect at bounding box center [194, 288] width 3 height 5
click at [195, 292] on rect at bounding box center [194, 288] width 3 height 5
click at [196, 288] on rect at bounding box center [194, 288] width 3 height 5
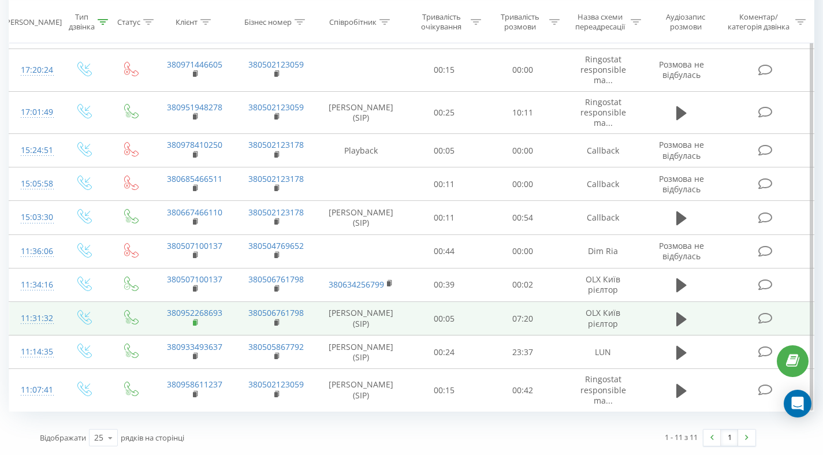
click at [193, 319] on icon at bounding box center [196, 323] width 6 height 8
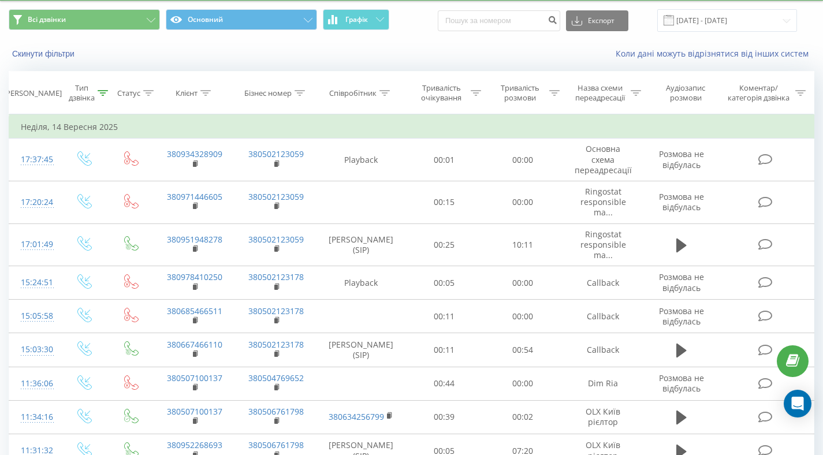
scroll to position [0, 0]
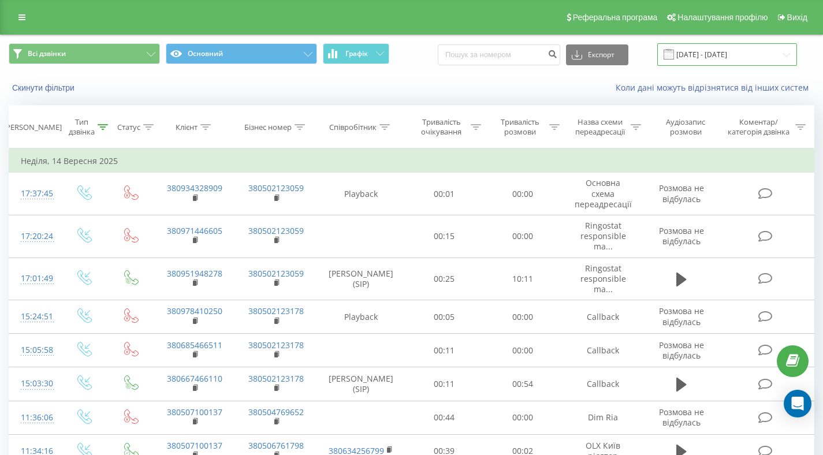
click at [712, 51] on input "[DATE] - [DATE]" at bounding box center [727, 54] width 140 height 23
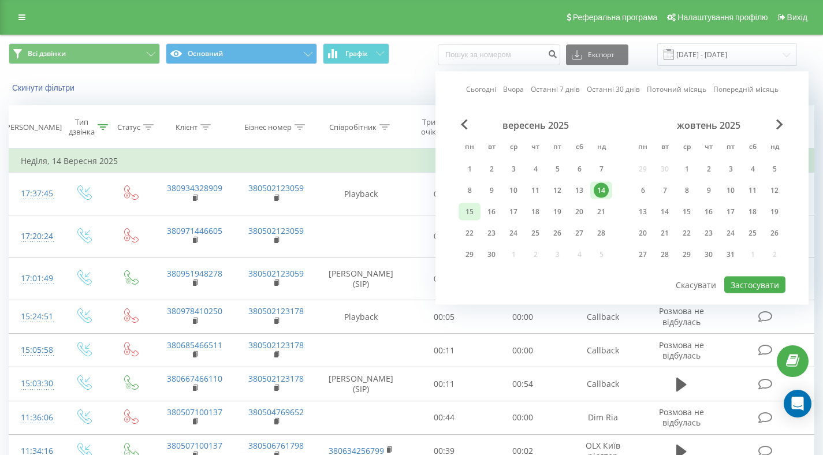
click at [469, 214] on div "15" at bounding box center [469, 211] width 15 height 15
click at [759, 283] on button "Застосувати" at bounding box center [754, 285] width 61 height 17
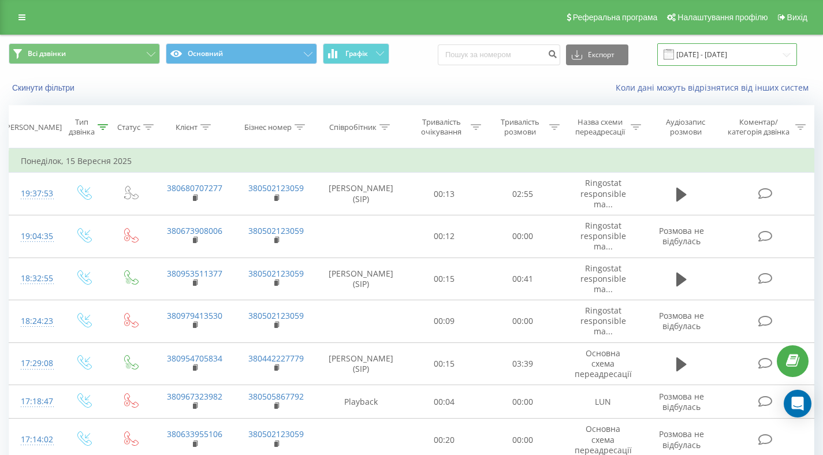
click at [703, 53] on input "[DATE] - [DATE]" at bounding box center [727, 54] width 140 height 23
click at [442, 59] on div "Всі дзвінки Основний Графік Експорт .csv .xls .xlsx [DATE] - [DATE]" at bounding box center [411, 54] width 805 height 23
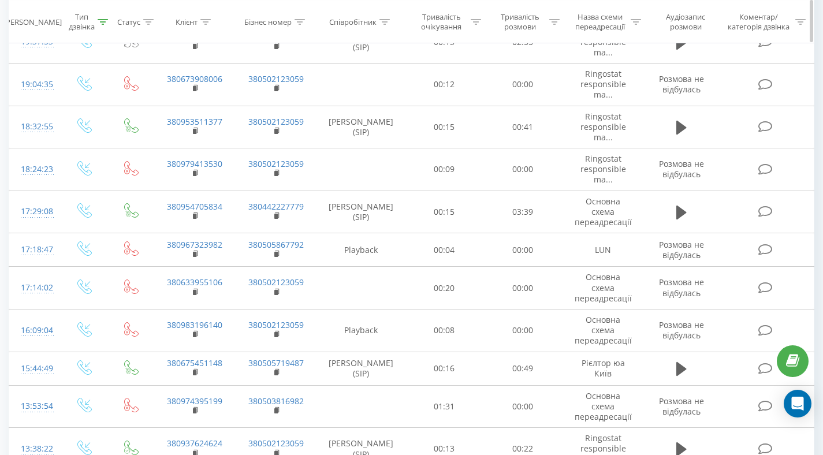
scroll to position [338, 0]
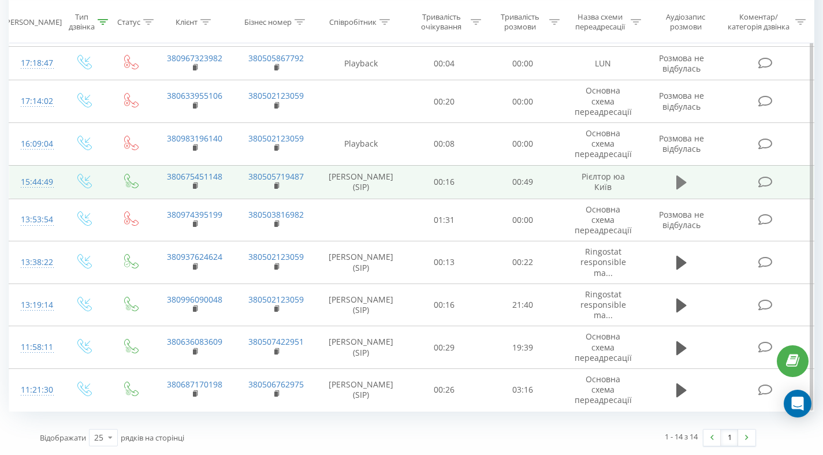
click at [680, 183] on icon at bounding box center [681, 183] width 10 height 14
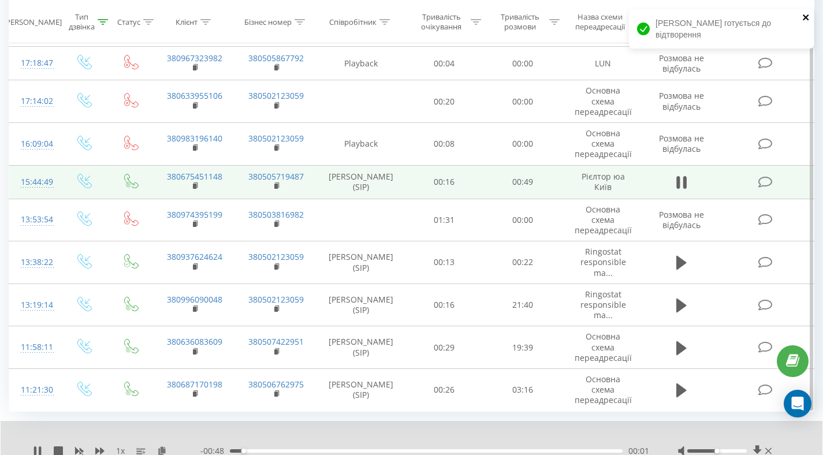
click at [806, 16] on icon "close" at bounding box center [806, 17] width 8 height 9
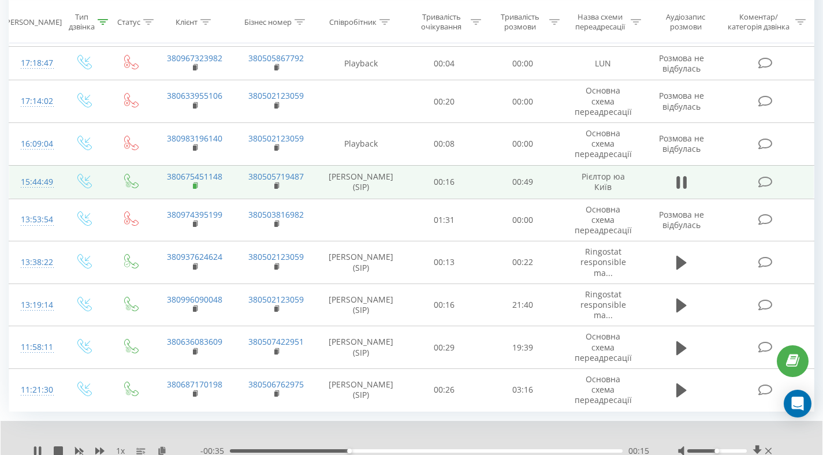
click at [195, 186] on rect at bounding box center [194, 186] width 3 height 5
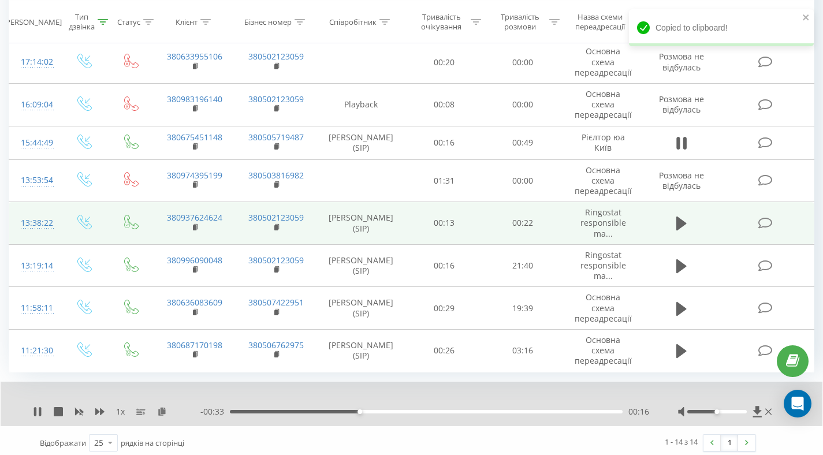
scroll to position [383, 0]
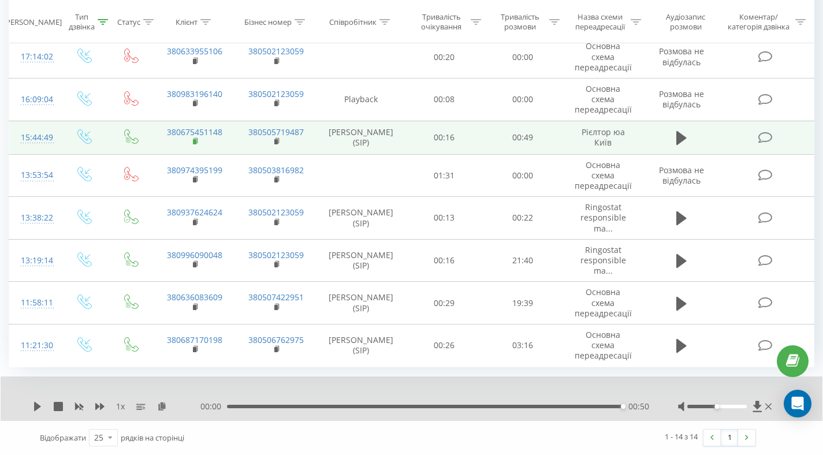
click at [193, 142] on rect at bounding box center [194, 141] width 3 height 5
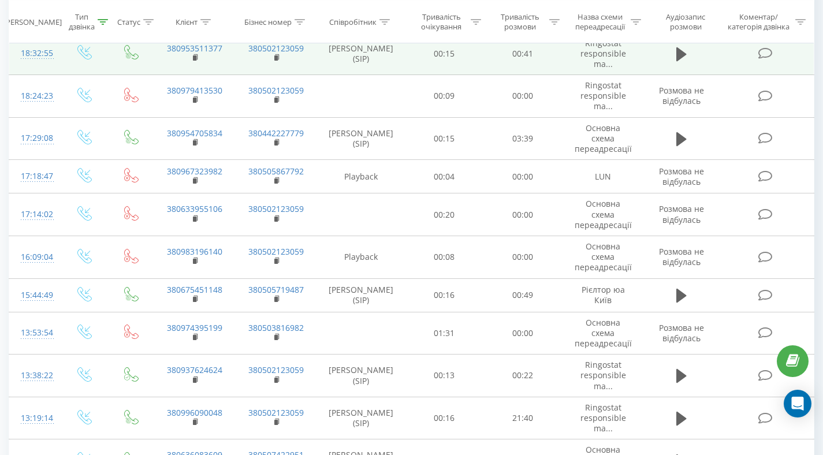
scroll to position [0, 0]
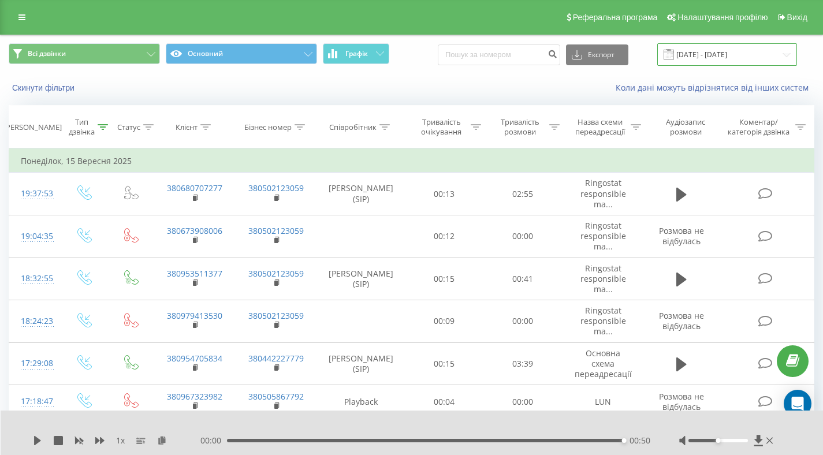
click at [715, 51] on input "[DATE] - [DATE]" at bounding box center [727, 54] width 140 height 23
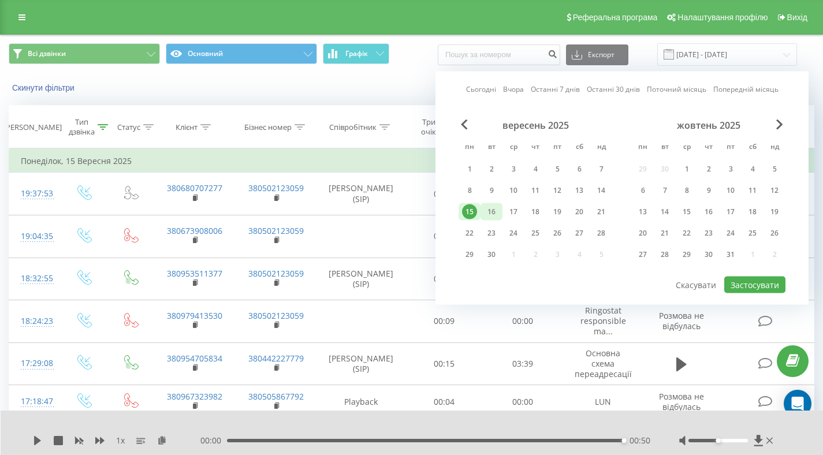
click at [491, 208] on div "16" at bounding box center [491, 211] width 15 height 15
click at [758, 285] on button "Застосувати" at bounding box center [754, 285] width 61 height 17
type input "[DATE] - [DATE]"
